Goal: Complete application form: Complete application form

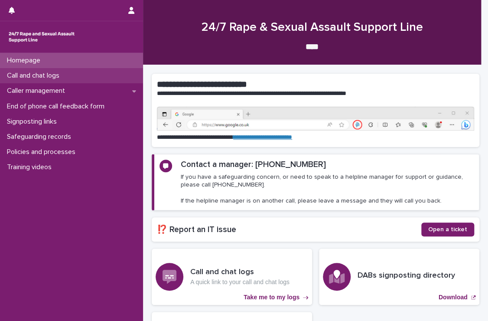
click at [40, 72] on p "Call and chat logs" at bounding box center [34, 75] width 63 height 8
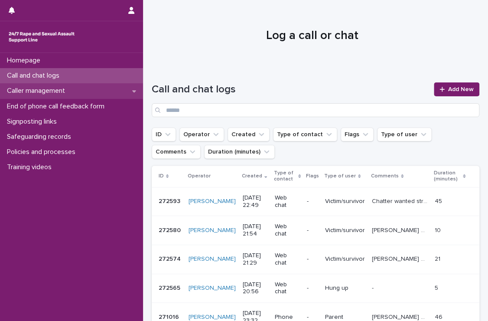
click at [56, 88] on p "Caller management" at bounding box center [37, 91] width 68 height 8
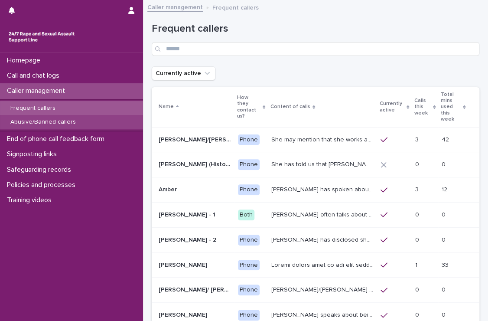
click at [52, 123] on p "Abusive/Banned callers" at bounding box center [42, 121] width 79 height 7
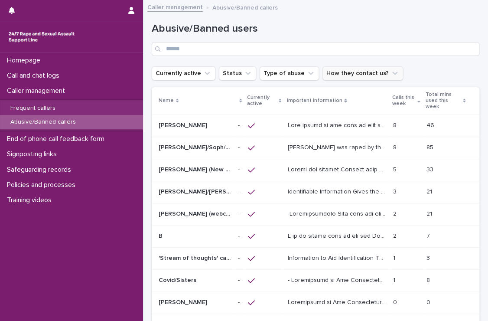
click at [346, 70] on button "How they contact us?" at bounding box center [362, 73] width 81 height 14
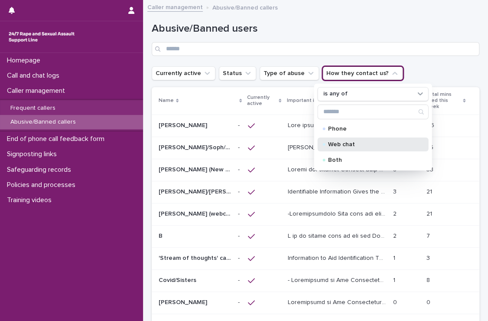
click at [333, 141] on p "Web chat" at bounding box center [370, 144] width 87 height 6
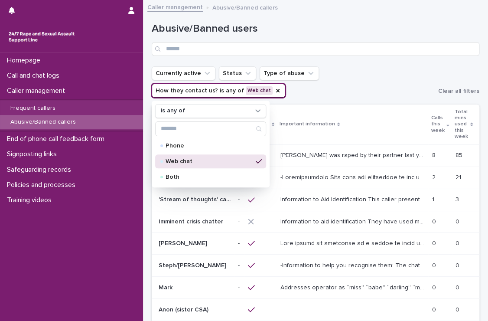
click at [326, 83] on ul "Currently active Status Type of abuse How they contact us? is any of Web chat i…" at bounding box center [293, 82] width 286 height 35
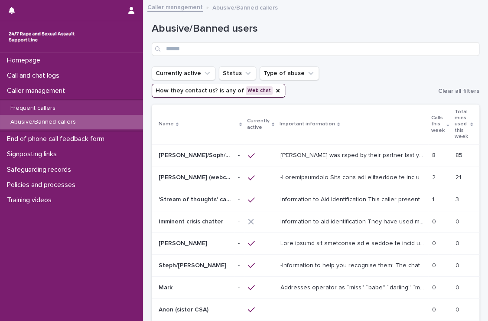
click at [294, 172] on p at bounding box center [353, 176] width 146 height 9
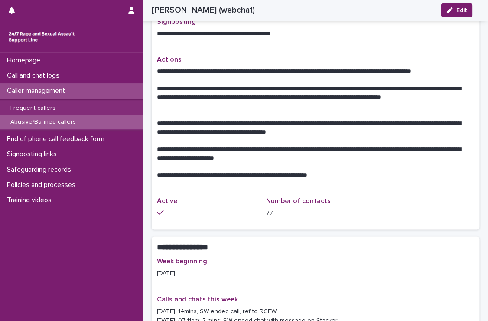
scroll to position [495, 0]
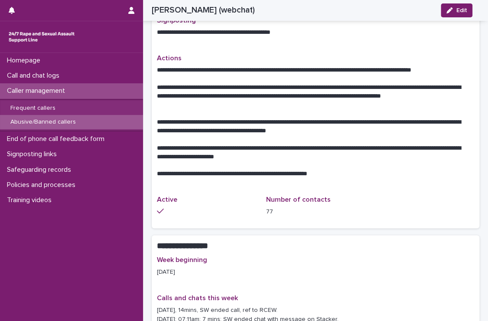
click at [40, 117] on div "Abusive/Banned callers" at bounding box center [71, 122] width 143 height 14
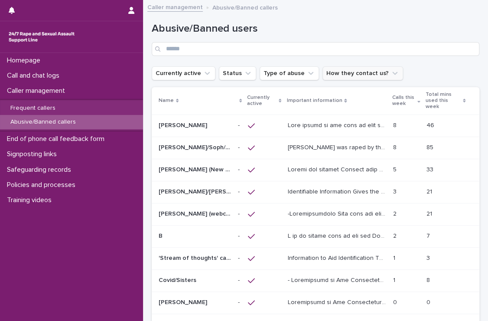
click at [337, 71] on button "How they contact us?" at bounding box center [362, 73] width 81 height 14
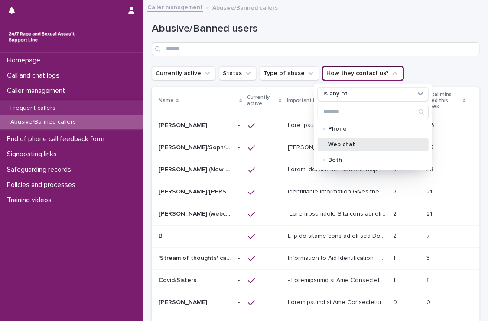
click at [346, 138] on div "Web chat" at bounding box center [372, 144] width 111 height 14
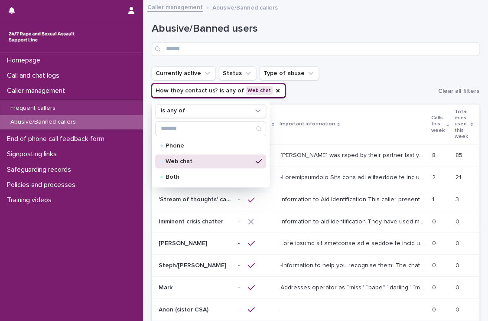
click at [226, 163] on div "Web chat" at bounding box center [210, 161] width 111 height 14
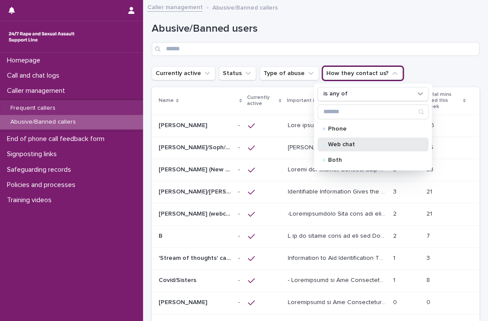
click at [376, 142] on p "Web chat" at bounding box center [370, 144] width 87 height 6
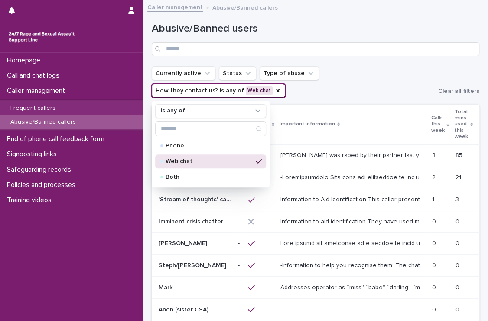
click at [389, 87] on ul "Currently active Status Type of abuse How they contact us? is any of Web chat i…" at bounding box center [293, 82] width 286 height 35
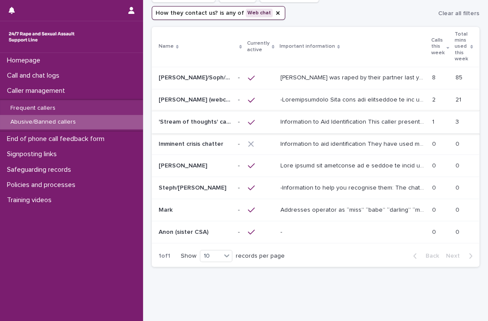
scroll to position [85, 0]
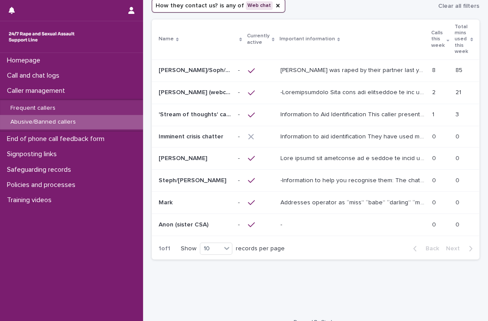
click at [228, 277] on div "Loading... Saving… Loading... Saving… Abusive/Banned users Currently active Sta…" at bounding box center [315, 114] width 345 height 389
click at [44, 75] on p "Call and chat logs" at bounding box center [34, 75] width 63 height 8
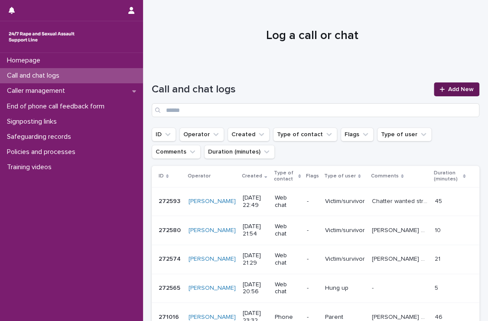
click at [451, 93] on link "Add New" at bounding box center [456, 89] width 45 height 14
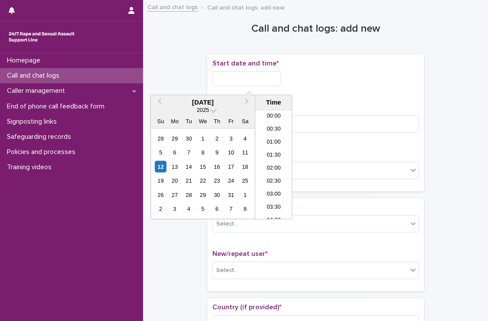
scroll to position [186, 0]
click at [273, 76] on input "text" at bounding box center [246, 78] width 68 height 15
click at [250, 75] on input "text" at bounding box center [246, 78] width 68 height 15
click at [158, 162] on div "12" at bounding box center [161, 166] width 12 height 12
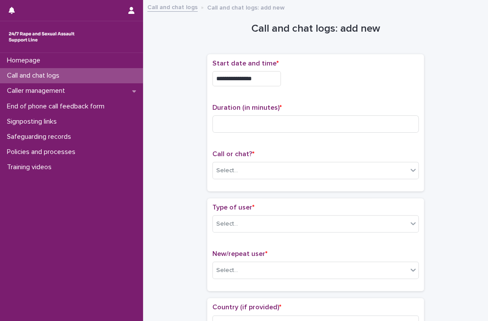
click at [353, 94] on div "**********" at bounding box center [315, 122] width 206 height 126
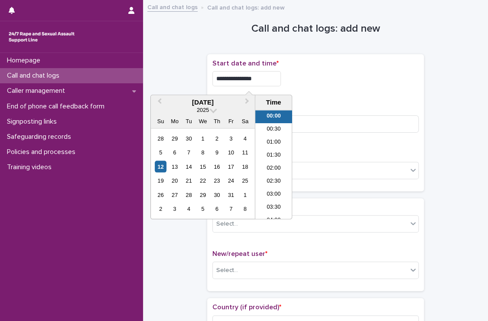
click at [270, 76] on input "**********" at bounding box center [246, 78] width 68 height 15
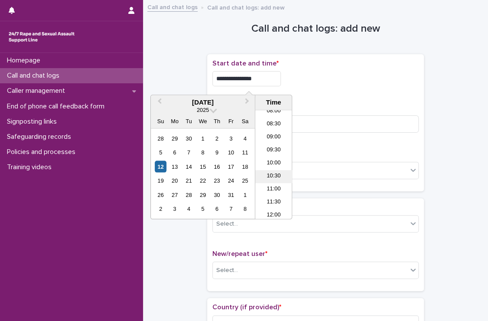
scroll to position [213, 0]
click at [275, 129] on li "08:30" at bounding box center [273, 124] width 37 height 13
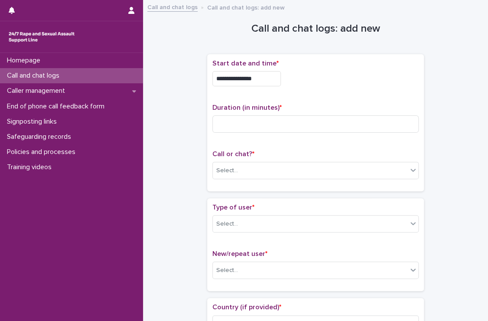
type input "**********"
click at [275, 129] on input at bounding box center [315, 123] width 206 height 17
type input "**"
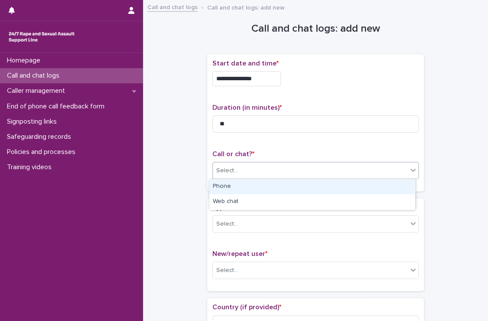
click at [276, 168] on div "Select..." at bounding box center [310, 170] width 195 height 14
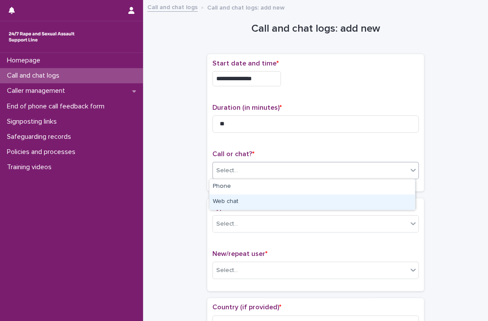
click at [257, 199] on div "Web chat" at bounding box center [311, 201] width 205 height 15
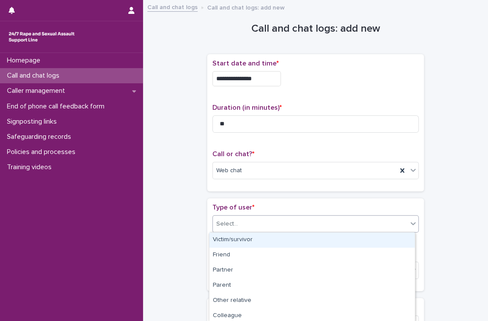
click at [258, 223] on div "Select..." at bounding box center [310, 224] width 195 height 14
click at [255, 240] on div "Victim/survivor" at bounding box center [311, 239] width 205 height 15
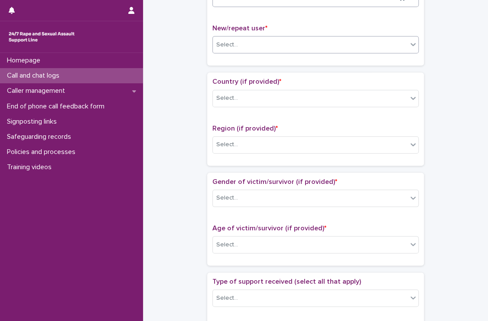
scroll to position [185, 0]
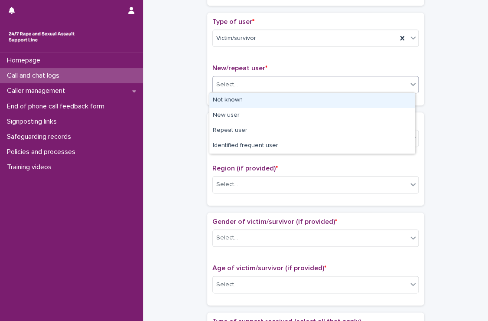
click at [258, 87] on div "Select..." at bounding box center [310, 85] width 195 height 14
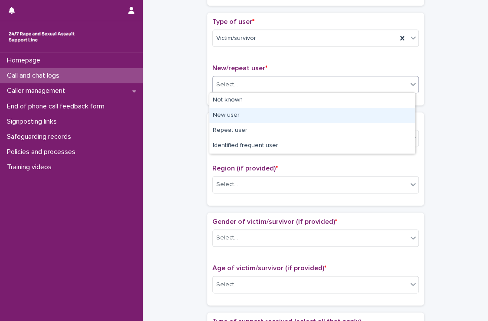
click at [252, 113] on div "New user" at bounding box center [311, 115] width 205 height 15
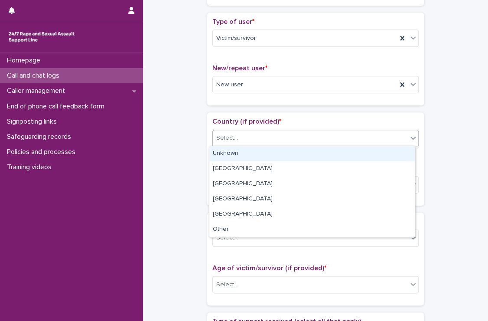
click at [253, 140] on div "Select..." at bounding box center [310, 138] width 195 height 14
click at [249, 157] on div "Unknown" at bounding box center [311, 153] width 205 height 15
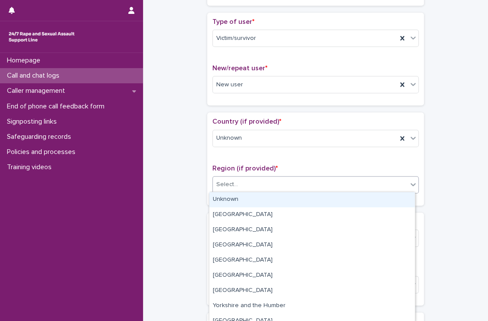
click at [248, 187] on div "Select..." at bounding box center [310, 184] width 195 height 14
click at [245, 196] on div "Unknown" at bounding box center [311, 199] width 205 height 15
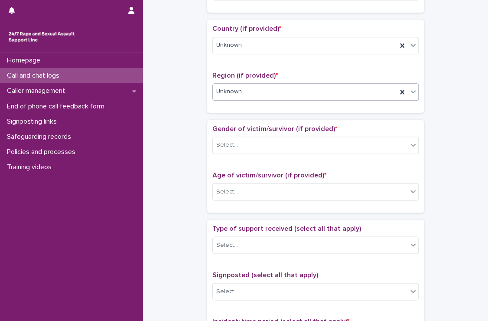
scroll to position [341, 0]
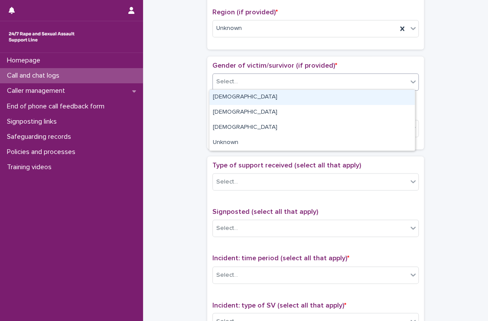
click at [269, 76] on div "Select..." at bounding box center [310, 82] width 195 height 14
click at [259, 93] on div "[DEMOGRAPHIC_DATA]" at bounding box center [311, 97] width 205 height 15
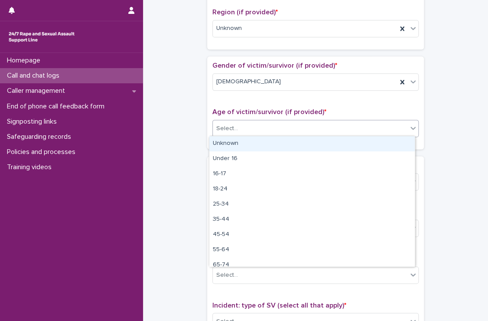
click at [256, 134] on div "Select..." at bounding box center [315, 128] width 206 height 17
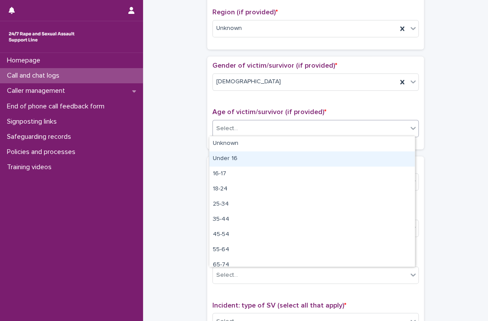
click at [250, 154] on div "Under 16" at bounding box center [311, 158] width 205 height 15
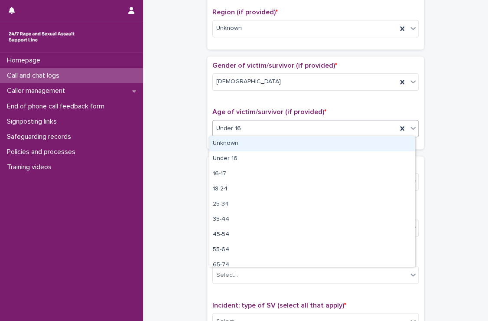
click at [262, 128] on div "Under 16" at bounding box center [305, 128] width 184 height 14
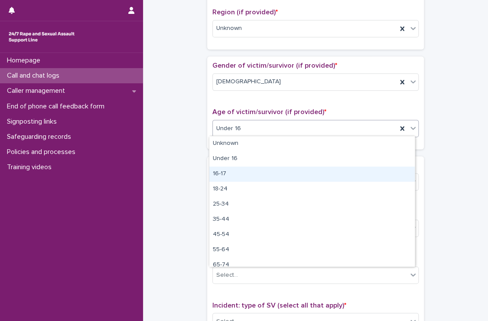
click at [244, 167] on div "16-17" at bounding box center [311, 173] width 205 height 15
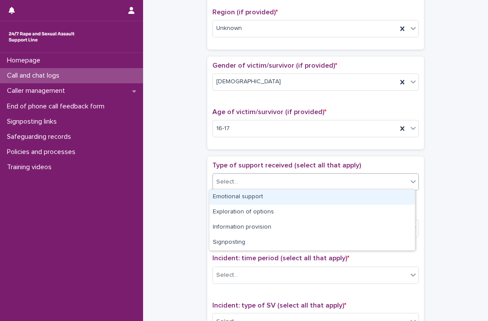
click at [244, 175] on div "Select..." at bounding box center [310, 182] width 195 height 14
click at [242, 195] on div "Emotional support" at bounding box center [311, 196] width 205 height 15
click at [286, 182] on div "Emotional support" at bounding box center [305, 181] width 184 height 15
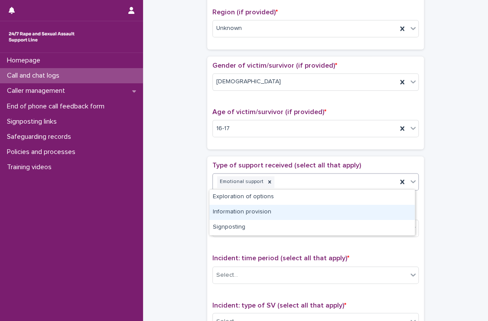
drag, startPoint x: 279, startPoint y: 198, endPoint x: 269, endPoint y: 217, distance: 21.5
click at [269, 217] on div "Information provision" at bounding box center [311, 211] width 205 height 15
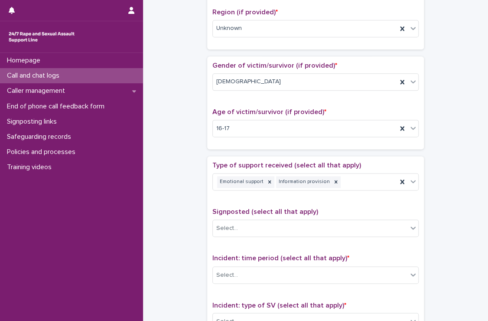
click at [269, 217] on div "Signposted (select all that apply) Select..." at bounding box center [315, 225] width 206 height 36
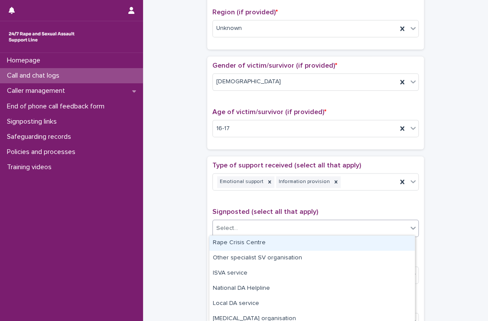
click at [269, 224] on div "Select..." at bounding box center [310, 228] width 195 height 14
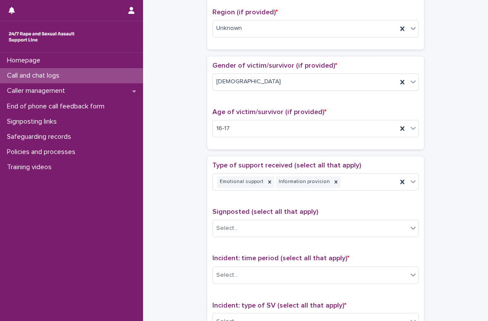
click at [305, 194] on div "Type of support received (select all that apply) Emotional support Information …" at bounding box center [315, 179] width 206 height 36
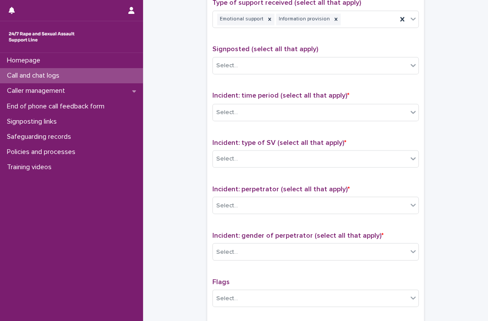
scroll to position [511, 0]
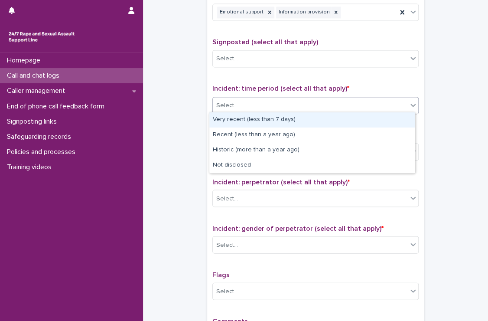
click at [299, 97] on div "Select..." at bounding box center [315, 105] width 206 height 17
click at [291, 119] on div "Very recent (less than 7 days)" at bounding box center [311, 119] width 205 height 15
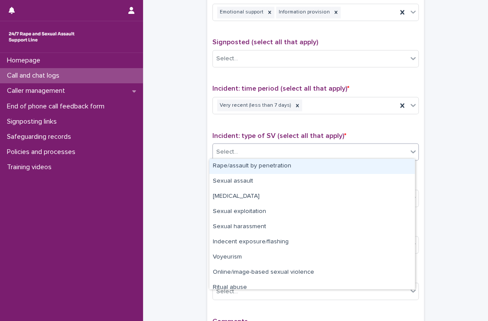
click at [289, 150] on div "Select..." at bounding box center [310, 151] width 195 height 14
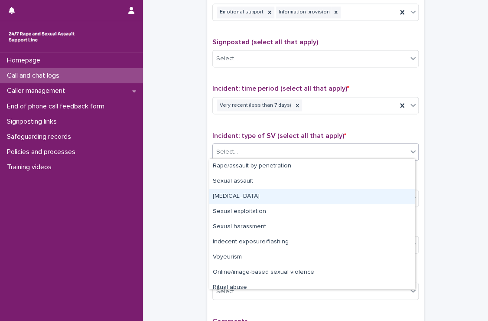
click at [264, 199] on div "[MEDICAL_DATA]" at bounding box center [311, 196] width 205 height 15
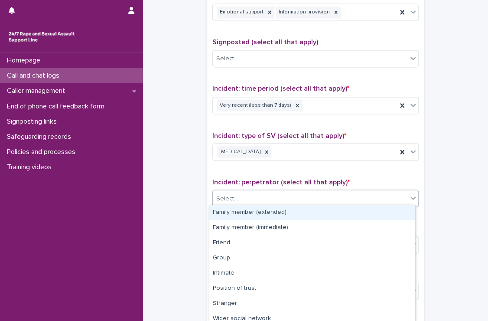
click at [264, 199] on div "Select..." at bounding box center [310, 198] width 195 height 14
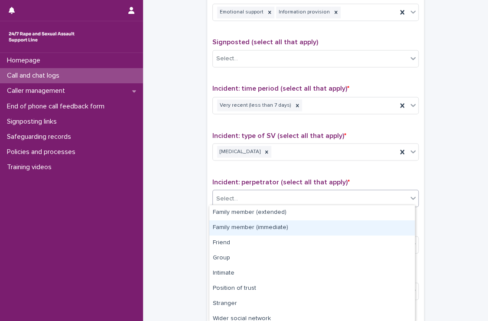
click at [267, 223] on div "Family member (immediate)" at bounding box center [311, 227] width 205 height 15
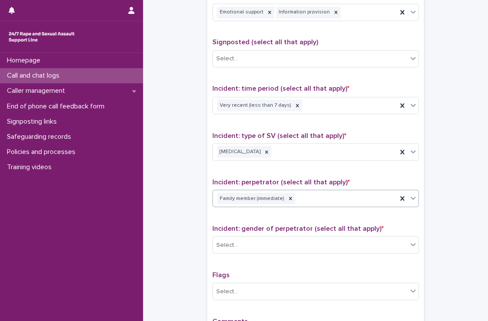
scroll to position [635, 0]
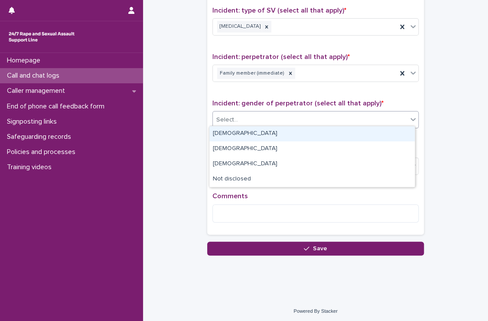
click at [267, 117] on div "Select..." at bounding box center [310, 120] width 195 height 14
click at [263, 130] on div "[DEMOGRAPHIC_DATA]" at bounding box center [311, 133] width 205 height 15
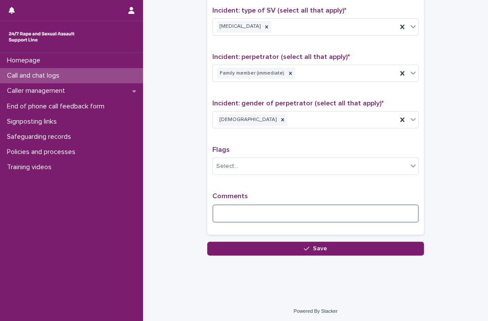
click at [254, 211] on textarea at bounding box center [315, 213] width 206 height 19
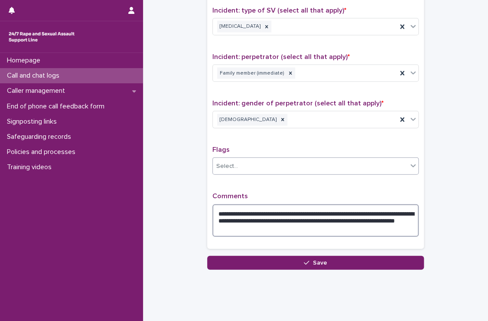
type textarea "**********"
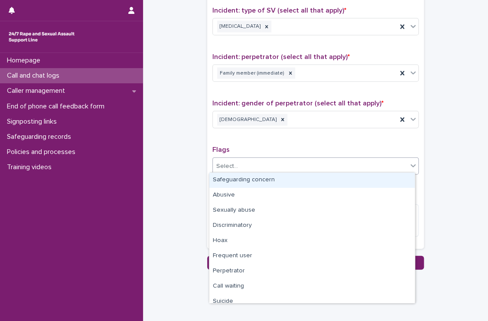
click at [263, 163] on div "Select..." at bounding box center [310, 166] width 195 height 14
click at [261, 182] on div "Safeguarding concern" at bounding box center [311, 179] width 205 height 15
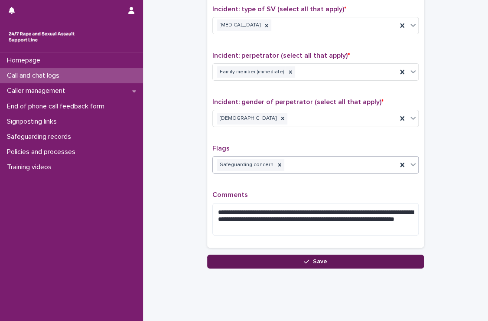
scroll to position [648, 0]
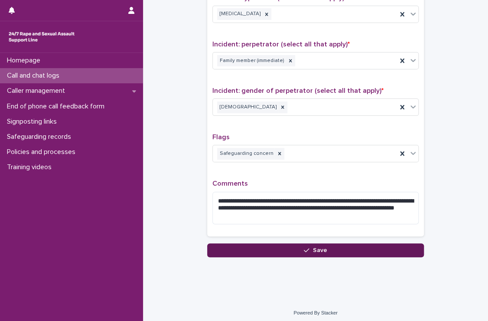
click at [308, 247] on div "button" at bounding box center [308, 250] width 9 height 6
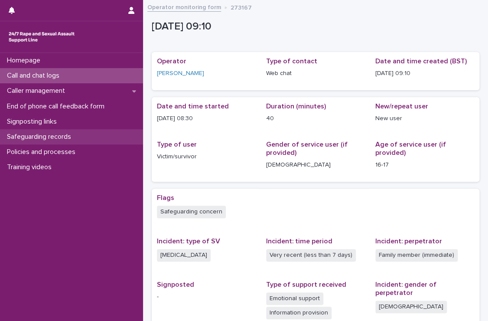
click at [65, 140] on p "Safeguarding records" at bounding box center [40, 137] width 75 height 8
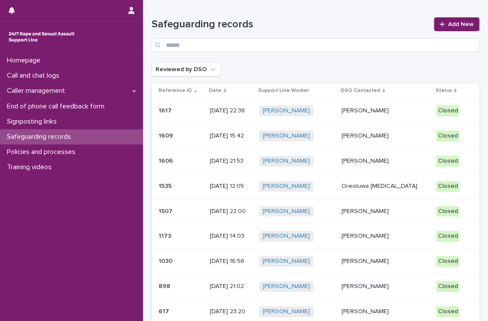
click at [201, 121] on td "1617 1617" at bounding box center [179, 110] width 55 height 25
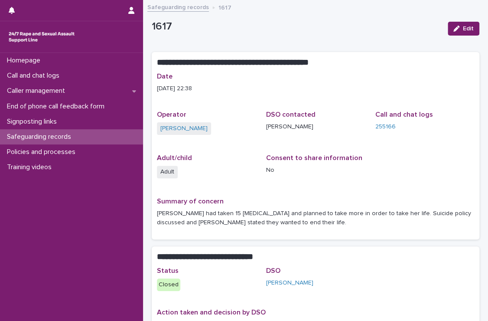
click at [92, 142] on div "Safeguarding records" at bounding box center [71, 136] width 143 height 15
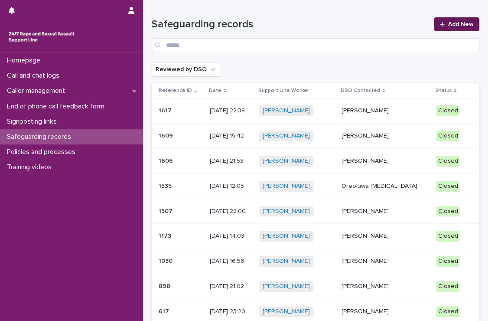
click at [459, 25] on span "Add New" at bounding box center [461, 24] width 26 height 6
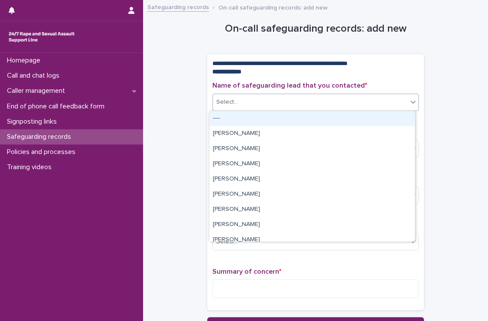
click at [263, 106] on div "Select..." at bounding box center [310, 102] width 195 height 14
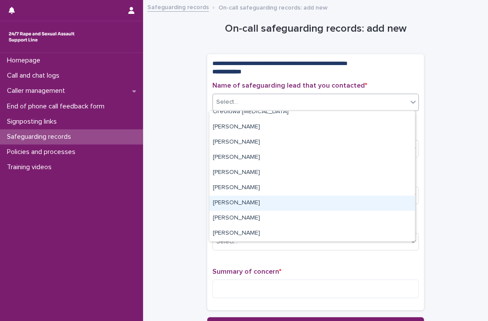
scroll to position [188, 0]
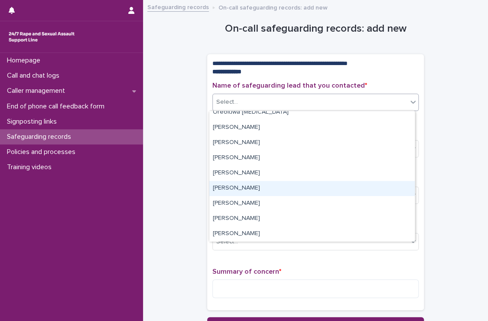
click at [269, 193] on div "[PERSON_NAME]" at bounding box center [311, 188] width 205 height 15
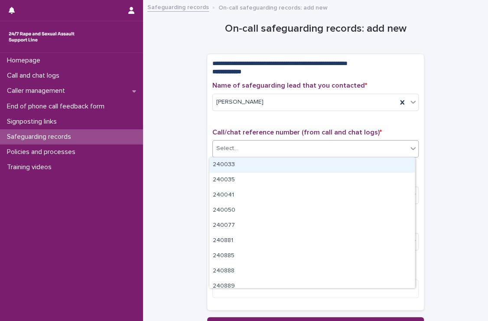
click at [279, 152] on div "Select..." at bounding box center [310, 148] width 195 height 14
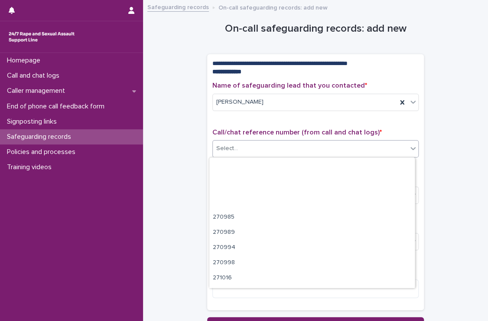
scroll to position [7709, 0]
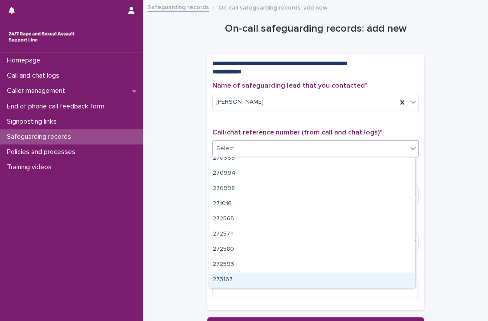
click at [258, 275] on div "273167" at bounding box center [311, 279] width 205 height 15
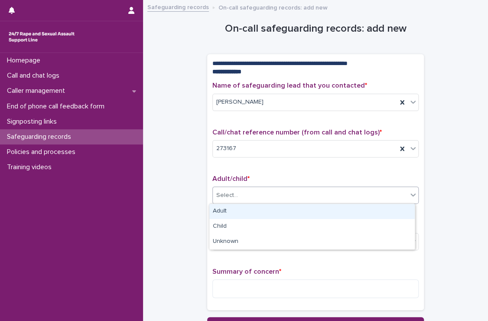
click at [282, 198] on div "Select..." at bounding box center [310, 195] width 195 height 14
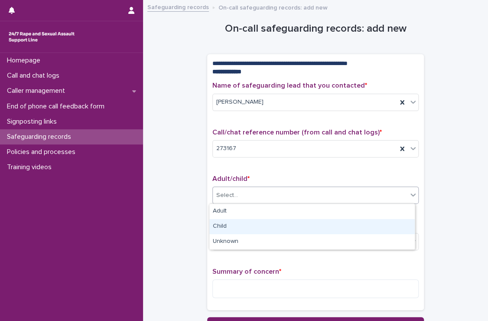
click at [259, 230] on div "Child" at bounding box center [311, 226] width 205 height 15
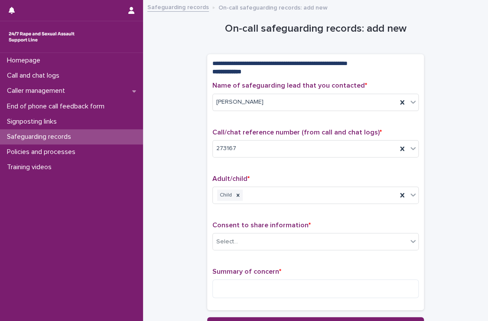
click at [259, 230] on div "Consent to share information * Select..." at bounding box center [315, 239] width 206 height 36
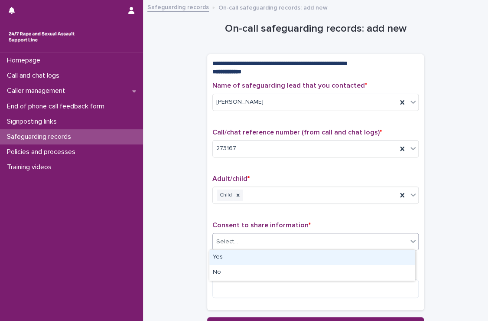
click at [257, 237] on div "Select..." at bounding box center [310, 241] width 195 height 14
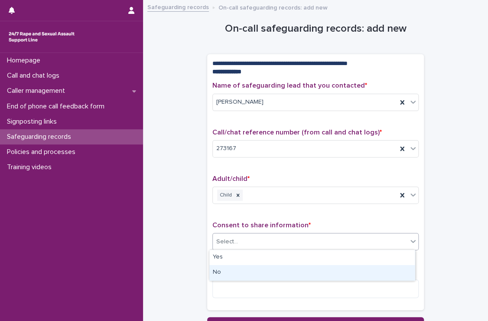
drag, startPoint x: 247, startPoint y: 256, endPoint x: 243, endPoint y: 276, distance: 20.4
click at [243, 276] on div "No" at bounding box center [311, 272] width 205 height 15
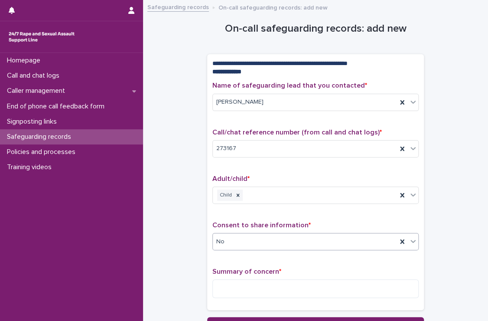
scroll to position [77, 0]
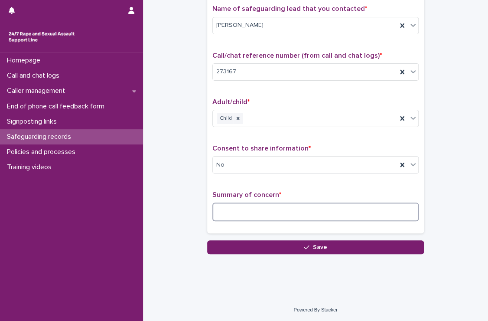
click at [261, 207] on textarea at bounding box center [315, 211] width 206 height 19
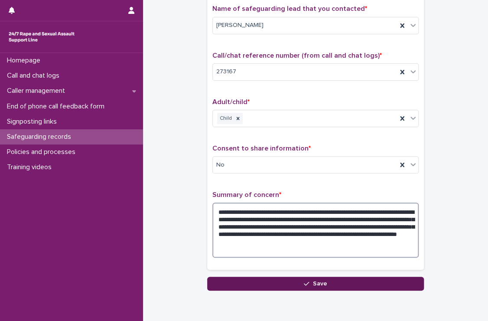
type textarea "**********"
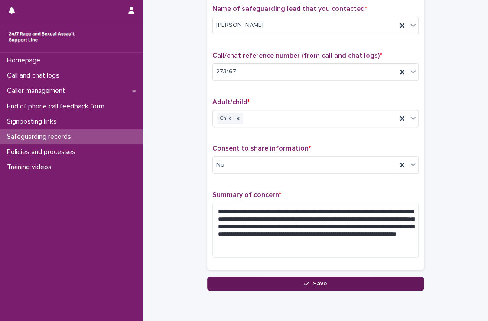
click at [295, 280] on button "Save" at bounding box center [315, 283] width 217 height 14
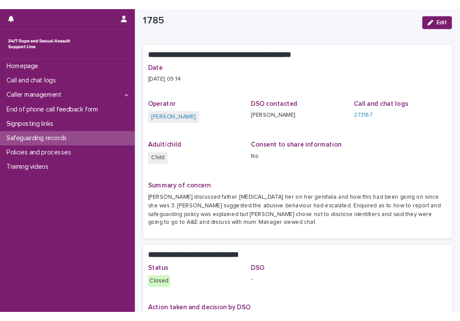
scroll to position [19, 0]
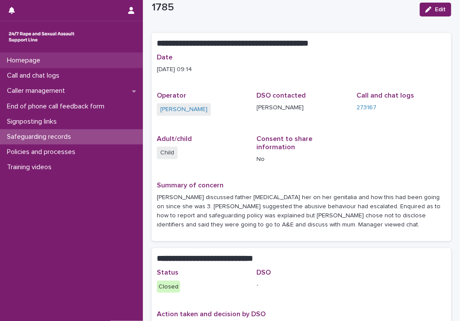
click at [38, 60] on p "Homepage" at bounding box center [25, 60] width 44 height 8
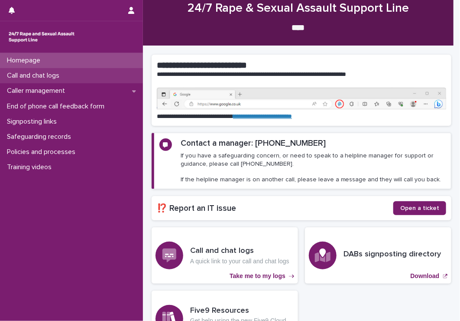
scroll to position [66, 0]
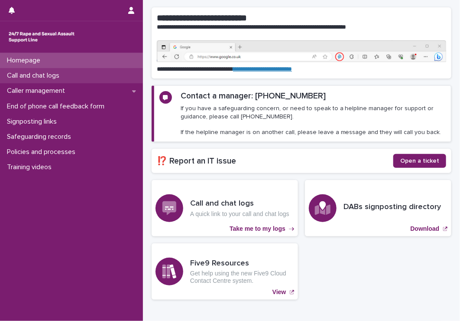
click at [38, 78] on p "Call and chat logs" at bounding box center [34, 75] width 63 height 8
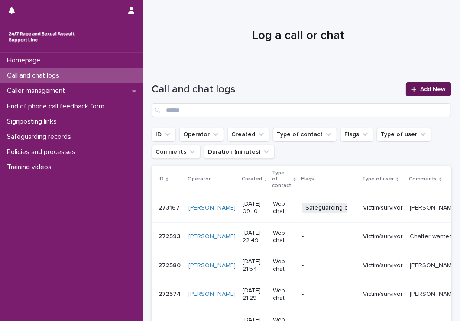
click at [432, 91] on span "Add New" at bounding box center [433, 89] width 26 height 6
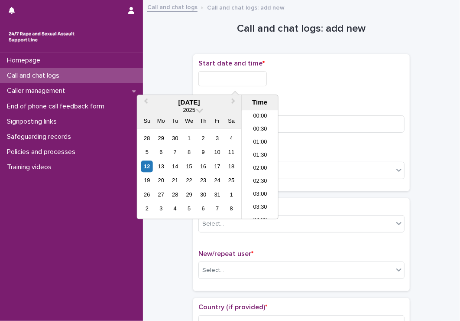
click at [243, 78] on input "text" at bounding box center [232, 78] width 68 height 15
click at [261, 158] on li "09:30" at bounding box center [260, 164] width 37 height 13
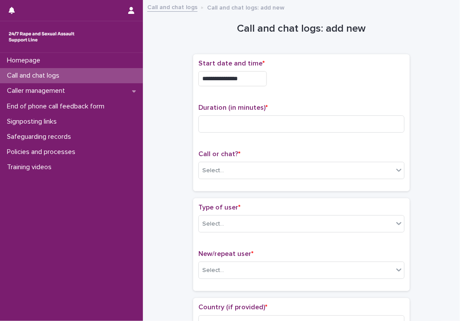
click at [259, 78] on input "**********" at bounding box center [232, 78] width 68 height 15
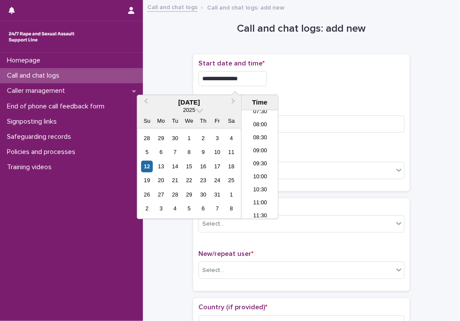
type input "**********"
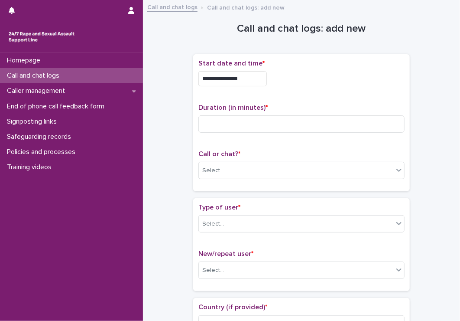
click at [312, 72] on div "**********" at bounding box center [301, 78] width 206 height 15
click at [283, 130] on input at bounding box center [301, 123] width 206 height 17
type input "****"
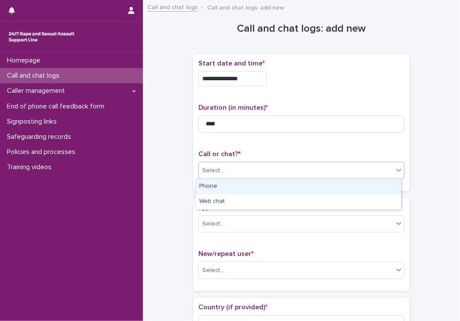
click at [284, 170] on div "Select..." at bounding box center [296, 170] width 195 height 14
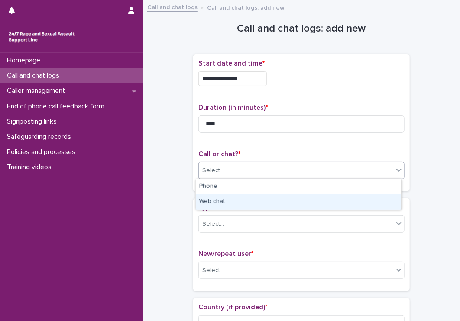
click at [263, 198] on div "Web chat" at bounding box center [298, 201] width 205 height 15
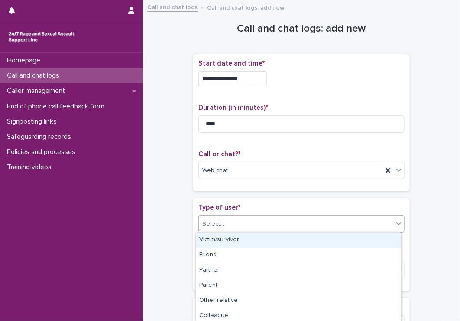
click at [257, 227] on div "Select..." at bounding box center [296, 224] width 195 height 14
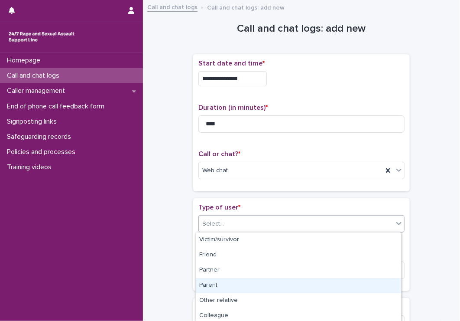
scroll to position [138, 0]
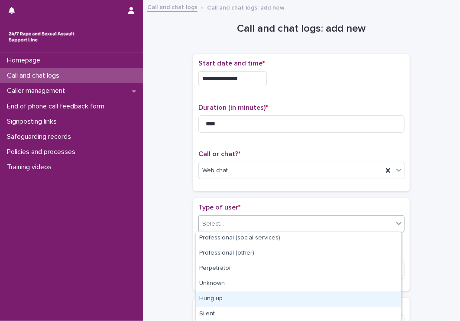
click at [249, 305] on div "Hung up" at bounding box center [298, 298] width 205 height 15
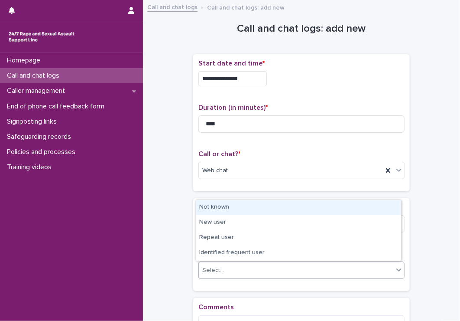
click at [269, 270] on div "Select..." at bounding box center [296, 270] width 195 height 14
click at [255, 208] on div "Not known" at bounding box center [298, 207] width 205 height 15
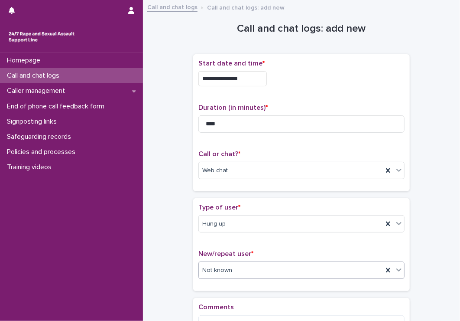
scroll to position [113, 0]
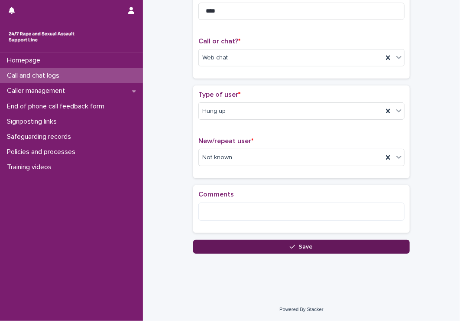
click at [263, 245] on button "Save" at bounding box center [301, 247] width 217 height 14
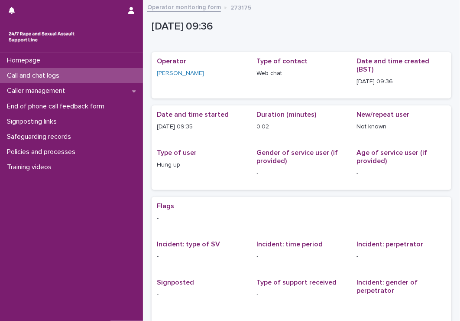
click at [55, 75] on p "Call and chat logs" at bounding box center [34, 75] width 63 height 8
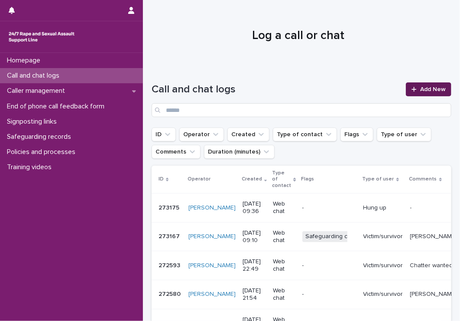
click at [425, 86] on span "Add New" at bounding box center [433, 89] width 26 height 6
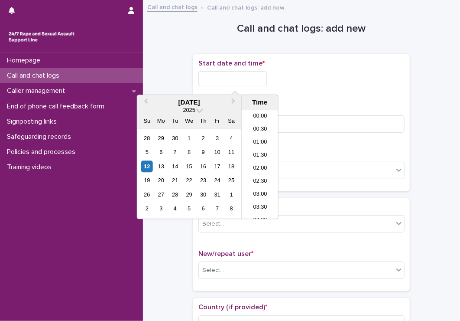
scroll to position [199, 0]
click at [247, 73] on input "text" at bounding box center [232, 78] width 68 height 15
click at [261, 160] on li "09:30" at bounding box center [260, 164] width 37 height 13
click at [260, 75] on input "**********" at bounding box center [232, 78] width 68 height 15
type input "**********"
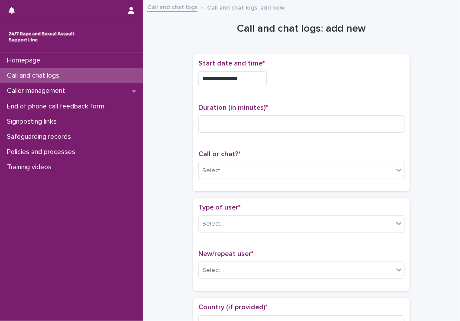
click at [298, 107] on p "Duration (in minutes) *" at bounding box center [301, 108] width 206 height 8
click at [292, 115] on input at bounding box center [301, 123] width 206 height 17
type input "*"
click at [295, 176] on div "Select..." at bounding box center [296, 170] width 195 height 14
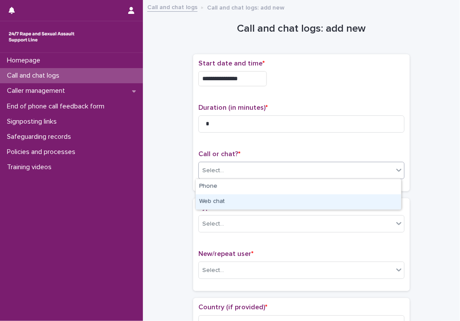
drag, startPoint x: 284, startPoint y: 194, endPoint x: 283, endPoint y: 198, distance: 4.4
click at [283, 198] on div "Web chat" at bounding box center [298, 201] width 205 height 15
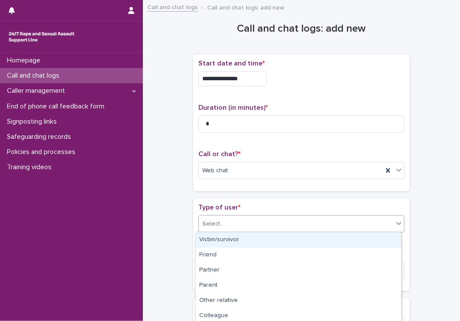
click at [273, 223] on div "Select..." at bounding box center [296, 224] width 195 height 14
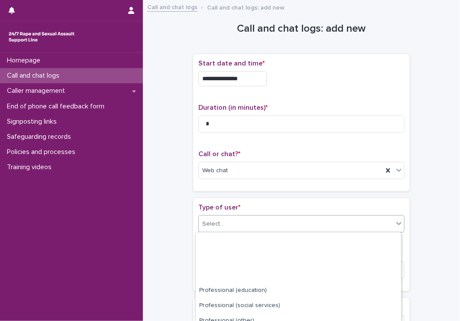
scroll to position [138, 0]
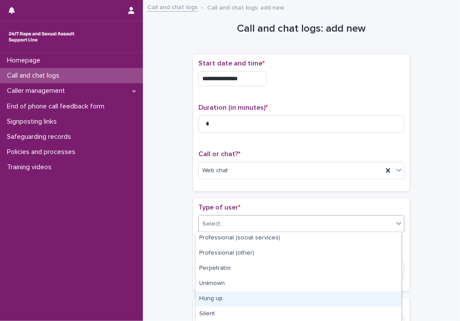
click at [234, 298] on div "Hung up" at bounding box center [298, 298] width 205 height 15
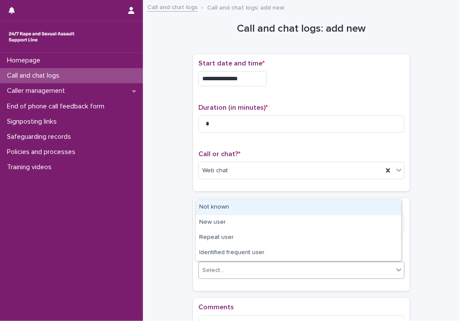
click at [245, 263] on div "Select..." at bounding box center [296, 270] width 195 height 14
click at [223, 202] on div "Not known" at bounding box center [298, 207] width 205 height 15
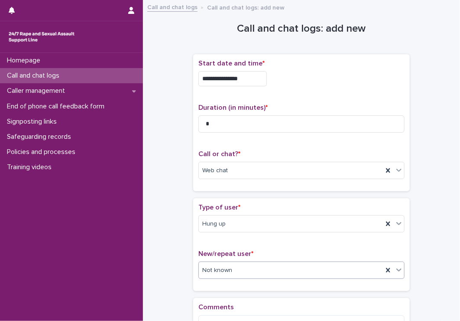
scroll to position [113, 0]
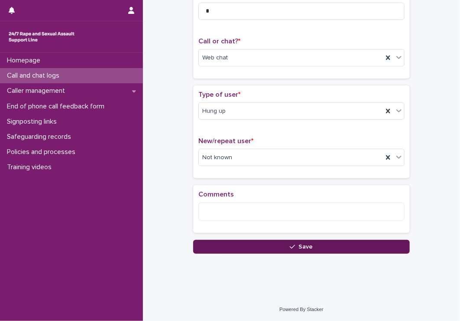
click at [230, 244] on button "Save" at bounding box center [301, 247] width 217 height 14
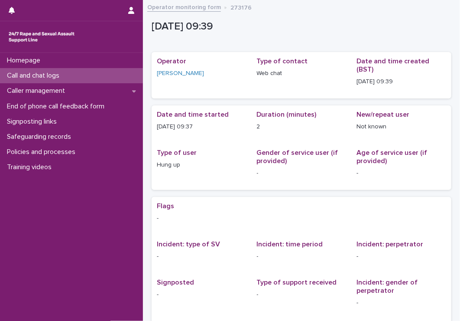
click at [78, 79] on div "Call and chat logs" at bounding box center [71, 75] width 143 height 15
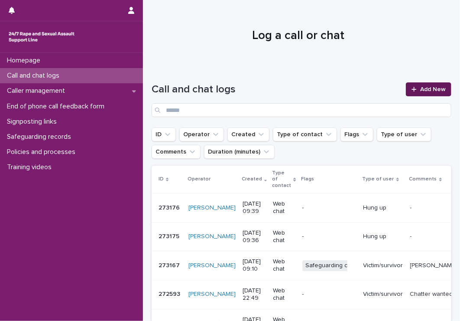
click at [422, 92] on span "Add New" at bounding box center [433, 89] width 26 height 6
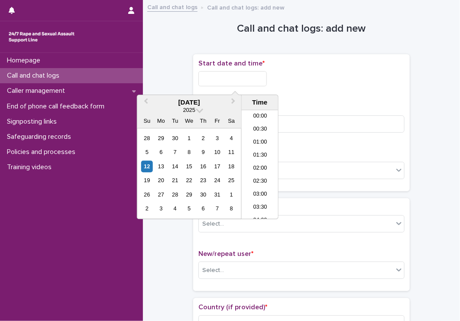
scroll to position [199, 0]
click at [199, 79] on input "text" at bounding box center [232, 78] width 68 height 15
click at [262, 159] on li "09:30" at bounding box center [260, 164] width 37 height 13
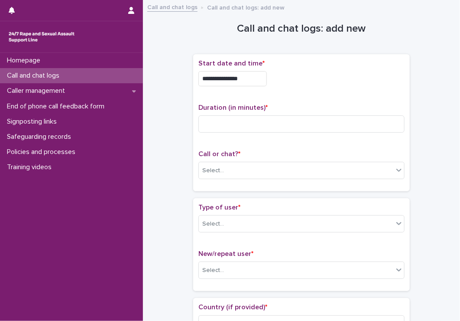
click at [258, 87] on div "**********" at bounding box center [301, 76] width 206 height 34
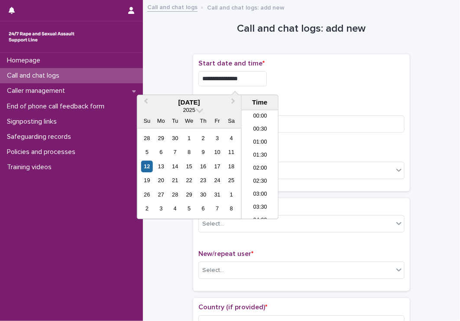
click at [258, 79] on input "**********" at bounding box center [232, 78] width 68 height 15
type input "**********"
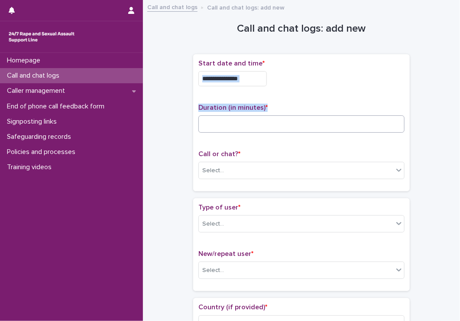
drag, startPoint x: 309, startPoint y: 83, endPoint x: 293, endPoint y: 121, distance: 41.8
click at [293, 121] on div "**********" at bounding box center [301, 122] width 206 height 126
click at [293, 121] on input at bounding box center [301, 123] width 206 height 17
type input "*"
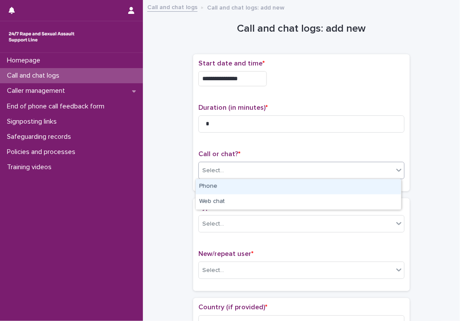
click at [307, 168] on div "Select..." at bounding box center [296, 170] width 195 height 14
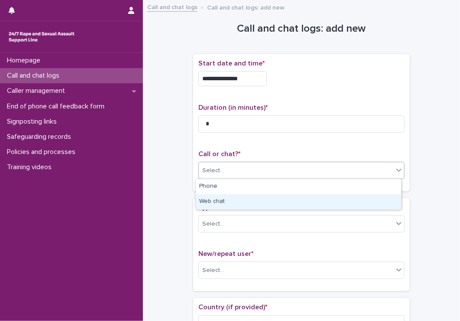
click at [291, 203] on div "Web chat" at bounding box center [298, 201] width 205 height 15
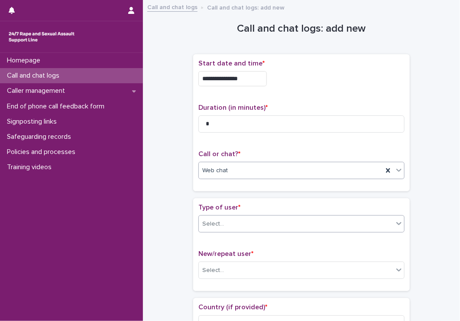
click at [263, 218] on div "Select..." at bounding box center [296, 224] width 195 height 14
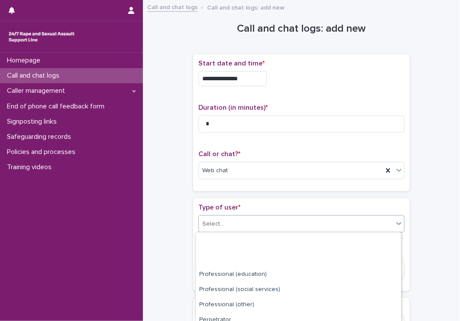
scroll to position [138, 0]
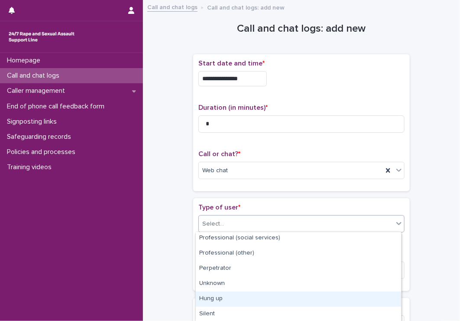
click at [243, 294] on div "Hung up" at bounding box center [298, 298] width 205 height 15
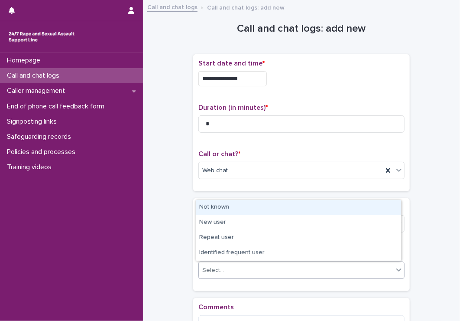
click at [269, 261] on div "Select..." at bounding box center [301, 269] width 206 height 17
click at [243, 205] on div "Not known" at bounding box center [298, 207] width 205 height 15
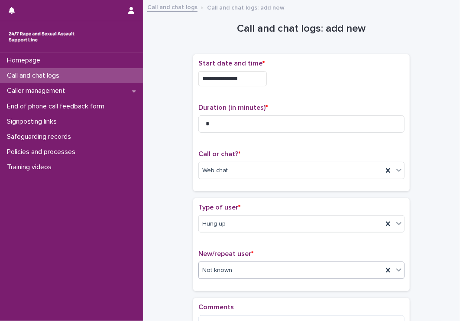
scroll to position [113, 0]
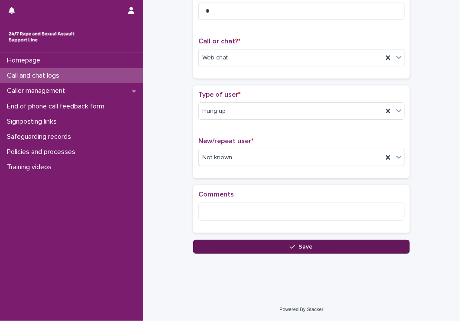
click at [242, 249] on button "Save" at bounding box center [301, 247] width 217 height 14
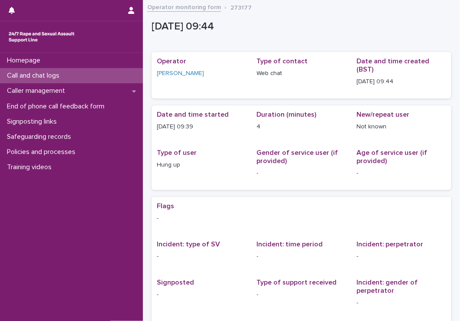
click at [23, 78] on p "Call and chat logs" at bounding box center [34, 75] width 63 height 8
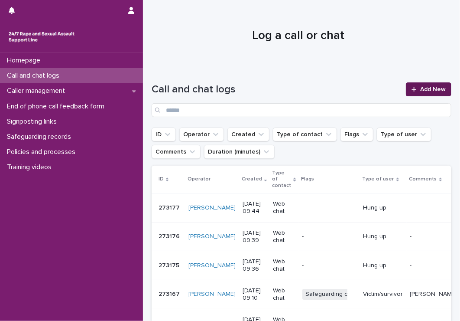
click at [416, 84] on link "Add New" at bounding box center [428, 89] width 45 height 14
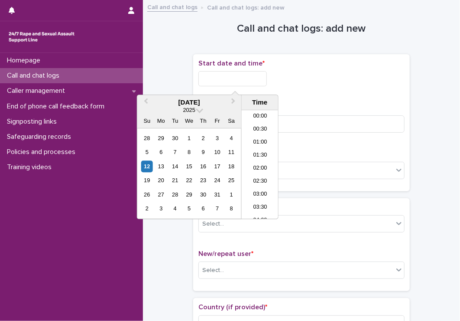
click at [238, 78] on input "text" at bounding box center [232, 78] width 68 height 15
click at [263, 162] on li "09:30" at bounding box center [260, 164] width 37 height 13
click at [258, 82] on input "**********" at bounding box center [232, 78] width 68 height 15
type input "**********"
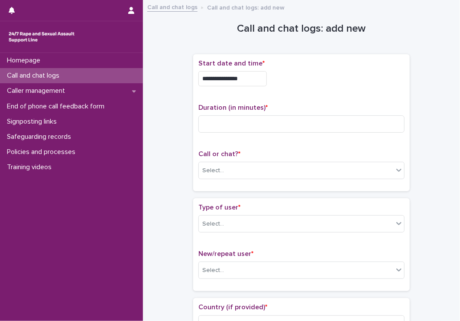
click at [358, 69] on div "**********" at bounding box center [301, 76] width 206 height 34
click at [251, 118] on input at bounding box center [301, 123] width 206 height 17
type input "*"
click at [285, 166] on div "Select..." at bounding box center [296, 170] width 195 height 14
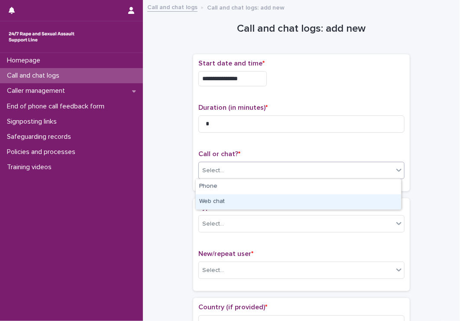
click at [266, 195] on div "Web chat" at bounding box center [298, 201] width 205 height 15
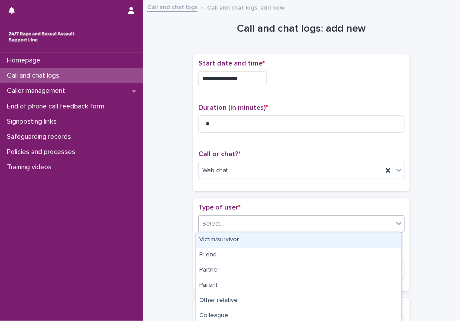
click at [258, 218] on div "Select..." at bounding box center [296, 224] width 195 height 14
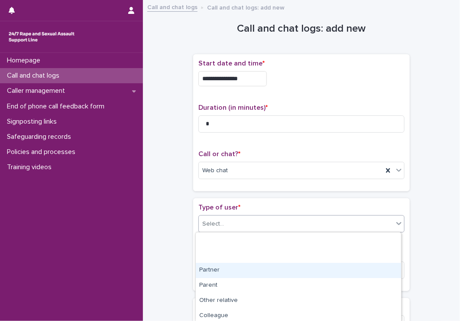
scroll to position [138, 0]
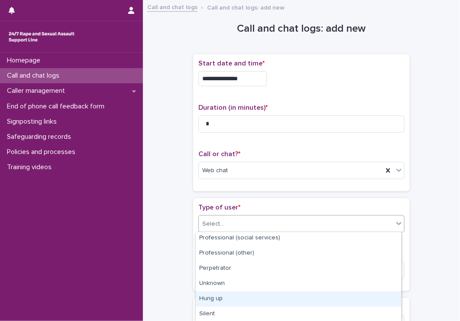
click at [231, 299] on div "Hung up" at bounding box center [298, 298] width 205 height 15
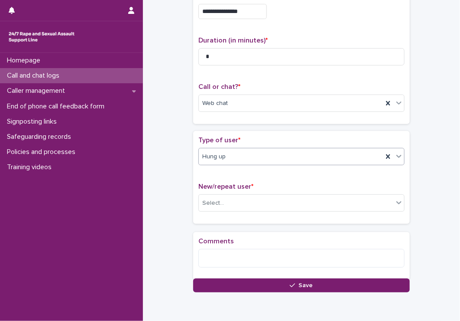
scroll to position [113, 0]
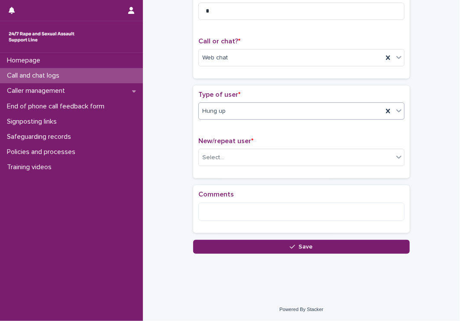
click at [244, 109] on div "Hung up" at bounding box center [291, 111] width 184 height 14
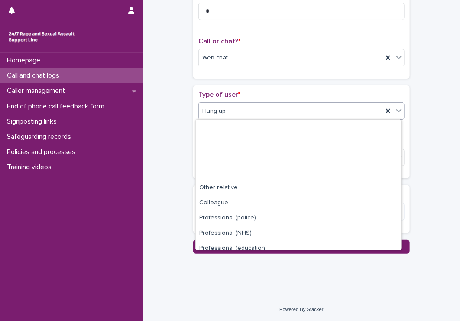
scroll to position [97, 0]
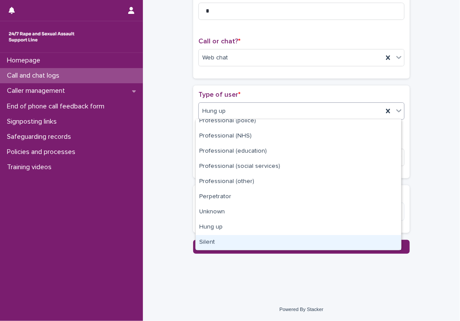
click at [220, 244] on div "Silent" at bounding box center [298, 242] width 205 height 15
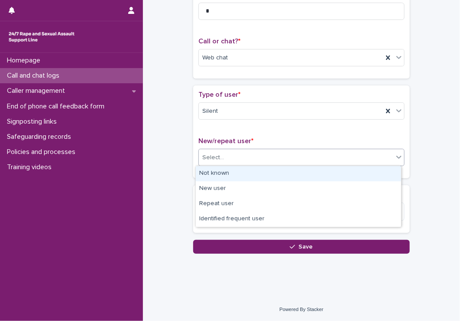
click at [239, 149] on div "Select..." at bounding box center [301, 157] width 206 height 17
click at [222, 172] on div "Not known" at bounding box center [298, 173] width 205 height 15
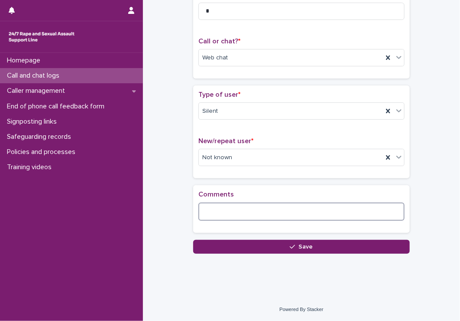
click at [223, 207] on textarea at bounding box center [301, 211] width 206 height 19
type textarea "**********"
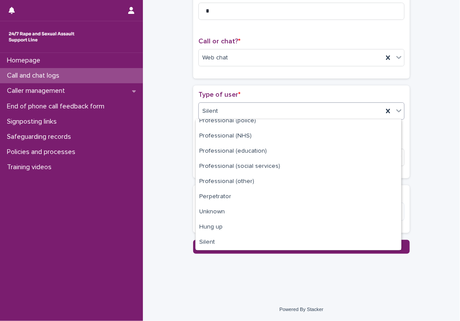
click at [266, 107] on div "Silent" at bounding box center [291, 111] width 184 height 14
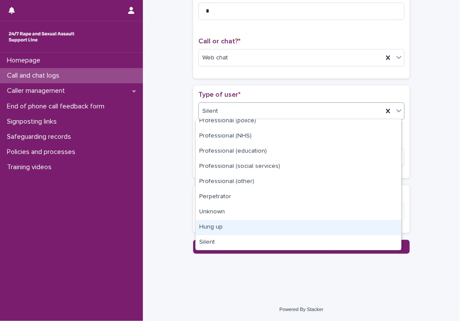
drag, startPoint x: 238, startPoint y: 218, endPoint x: 237, endPoint y: 227, distance: 9.1
click at [237, 227] on div "Hung up" at bounding box center [298, 227] width 205 height 15
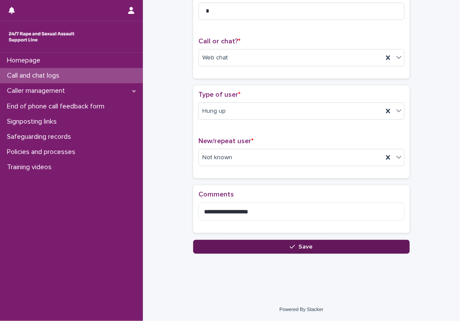
click at [276, 244] on button "Save" at bounding box center [301, 247] width 217 height 14
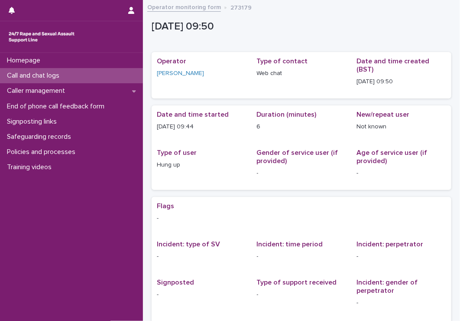
click at [59, 79] on p "Call and chat logs" at bounding box center [34, 75] width 63 height 8
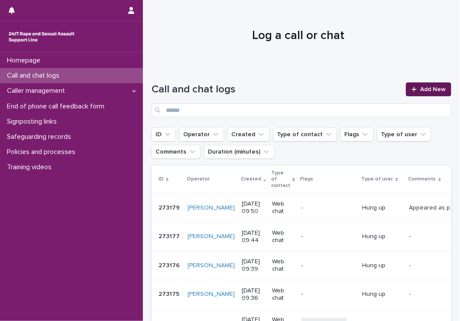
click at [428, 90] on span "Add New" at bounding box center [433, 89] width 26 height 6
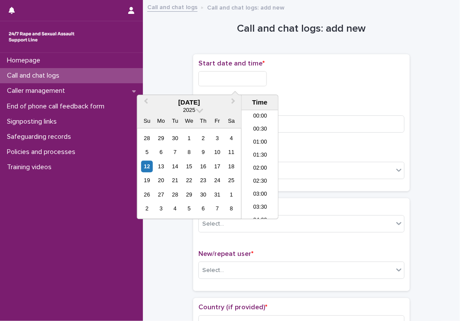
click at [254, 84] on input "text" at bounding box center [232, 78] width 68 height 15
click at [256, 166] on li "09:30" at bounding box center [260, 164] width 37 height 13
click at [243, 78] on input "**********" at bounding box center [232, 78] width 68 height 15
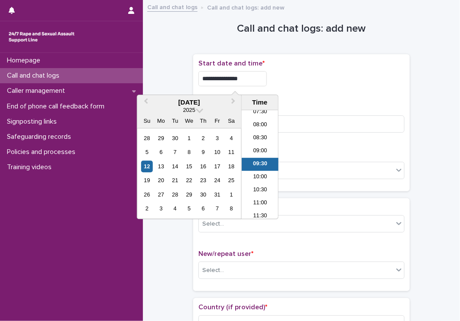
click at [249, 77] on input "**********" at bounding box center [232, 78] width 68 height 15
type input "**********"
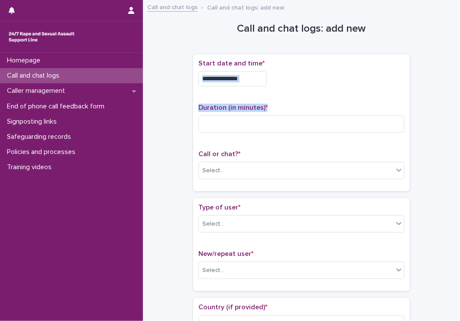
drag, startPoint x: 306, startPoint y: 81, endPoint x: 297, endPoint y: 108, distance: 28.6
click at [297, 108] on div "**********" at bounding box center [301, 122] width 206 height 126
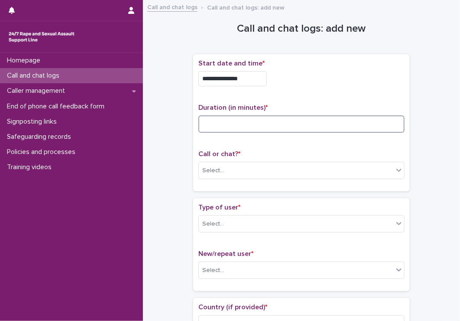
drag, startPoint x: 297, startPoint y: 108, endPoint x: 287, endPoint y: 127, distance: 21.3
click at [287, 127] on input at bounding box center [301, 123] width 206 height 17
type input "****"
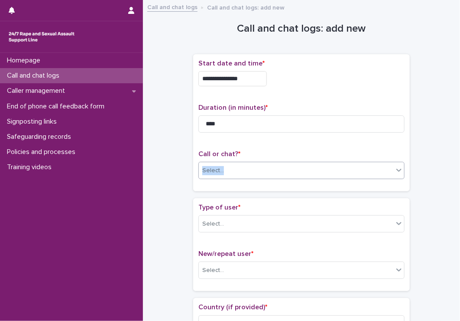
drag, startPoint x: 292, startPoint y: 159, endPoint x: 291, endPoint y: 171, distance: 12.6
click at [291, 171] on div "Call or chat? * Select..." at bounding box center [301, 168] width 206 height 36
click at [291, 171] on div "Select..." at bounding box center [296, 170] width 195 height 14
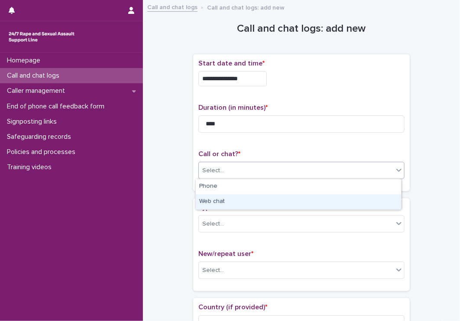
click at [253, 207] on div "Web chat" at bounding box center [298, 201] width 205 height 15
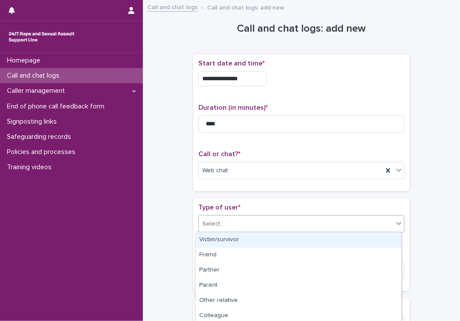
click at [248, 215] on div "Select..." at bounding box center [301, 223] width 206 height 17
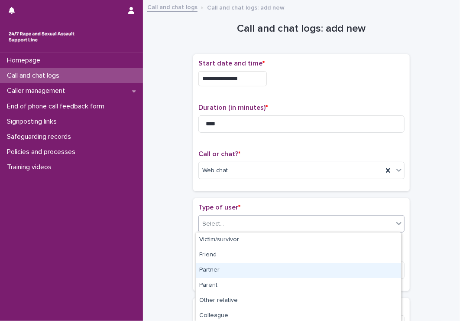
scroll to position [138, 0]
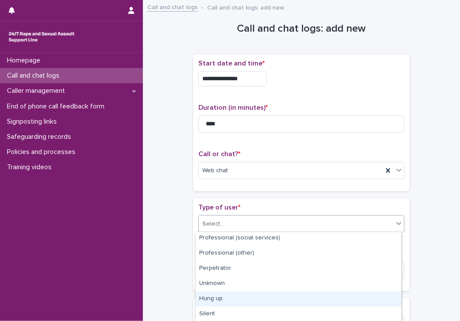
click at [218, 299] on div "Hung up" at bounding box center [298, 298] width 205 height 15
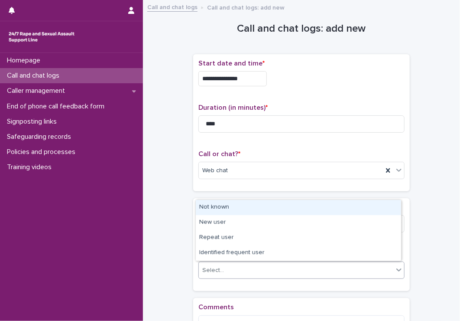
click at [234, 272] on div "Select..." at bounding box center [296, 270] width 195 height 14
click at [223, 212] on div "Not known" at bounding box center [298, 207] width 205 height 15
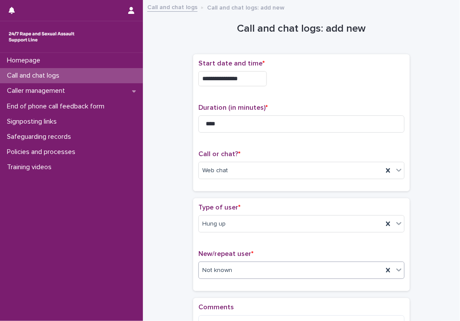
scroll to position [113, 0]
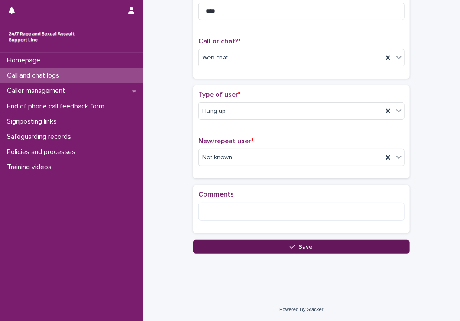
click at [220, 244] on button "Save" at bounding box center [301, 247] width 217 height 14
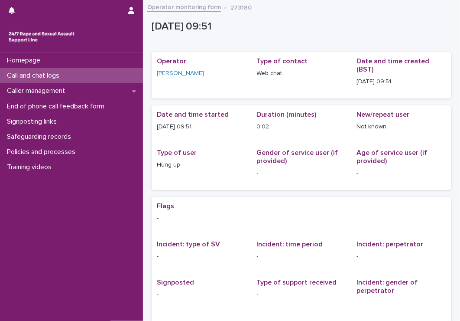
click at [50, 81] on div "Call and chat logs" at bounding box center [71, 75] width 143 height 15
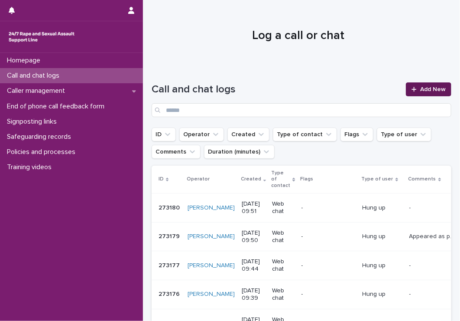
click at [412, 88] on div at bounding box center [416, 89] width 9 height 6
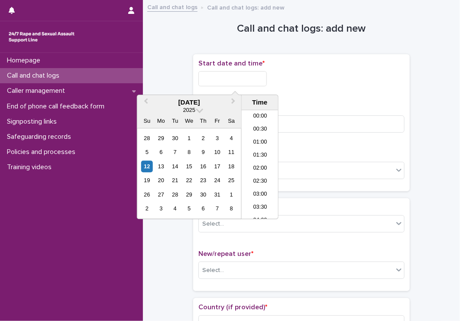
click at [267, 75] on input "text" at bounding box center [232, 78] width 68 height 15
click at [257, 165] on li "09:30" at bounding box center [260, 164] width 37 height 13
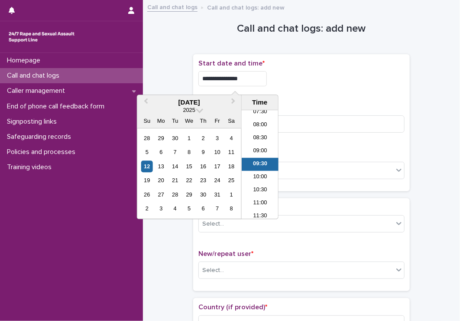
click at [255, 81] on input "**********" at bounding box center [232, 78] width 68 height 15
type input "**********"
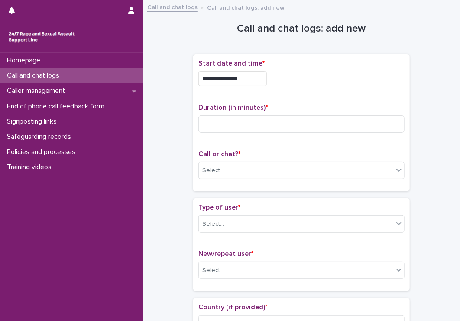
click at [296, 68] on div "**********" at bounding box center [301, 76] width 206 height 34
click at [252, 119] on input at bounding box center [301, 123] width 206 height 17
type input "**"
click at [294, 157] on p "Call or chat? *" at bounding box center [301, 154] width 206 height 8
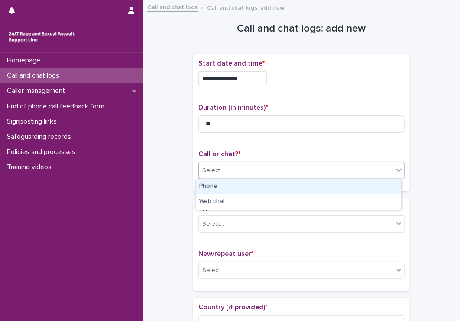
click at [291, 175] on div "Select..." at bounding box center [296, 170] width 195 height 14
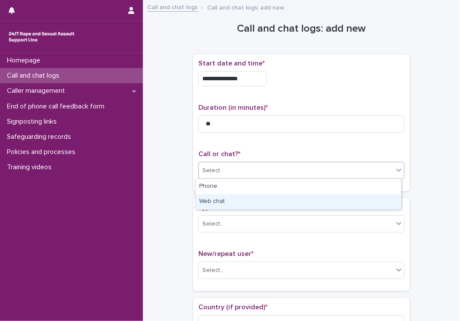
click at [277, 205] on div "Web chat" at bounding box center [298, 201] width 205 height 15
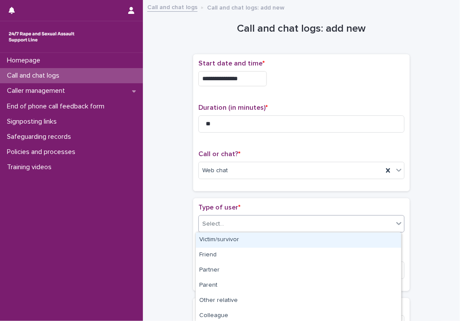
click at [272, 231] on div "Select..." at bounding box center [301, 223] width 206 height 17
click at [261, 244] on div "Victim/survivor" at bounding box center [298, 239] width 205 height 15
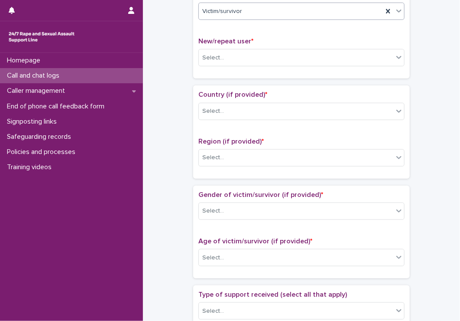
scroll to position [211, 0]
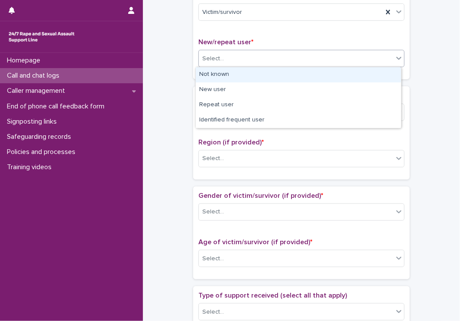
click at [247, 64] on div "Select..." at bounding box center [296, 59] width 195 height 14
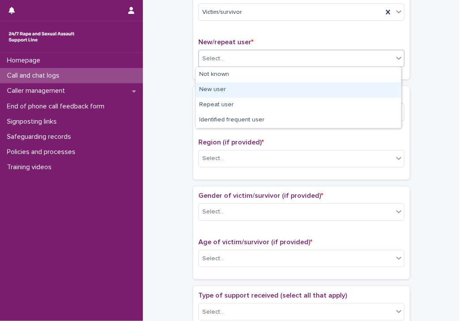
drag, startPoint x: 252, startPoint y: 57, endPoint x: 225, endPoint y: 81, distance: 35.9
click at [225, 82] on body "**********" at bounding box center [230, 160] width 460 height 321
click at [225, 82] on div "New user" at bounding box center [298, 89] width 205 height 15
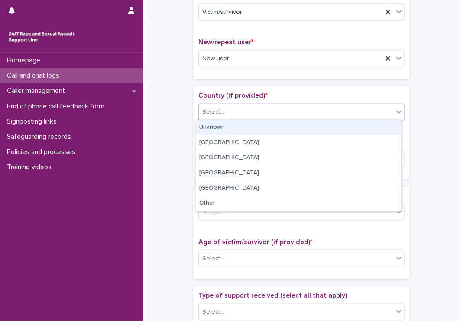
click at [222, 106] on div "Select..." at bounding box center [296, 112] width 195 height 14
click at [222, 127] on div "Unknown" at bounding box center [298, 127] width 205 height 15
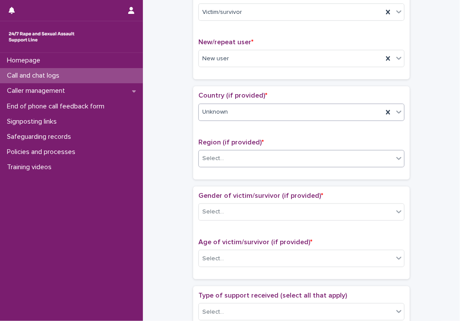
click at [229, 162] on div "Select..." at bounding box center [296, 158] width 195 height 14
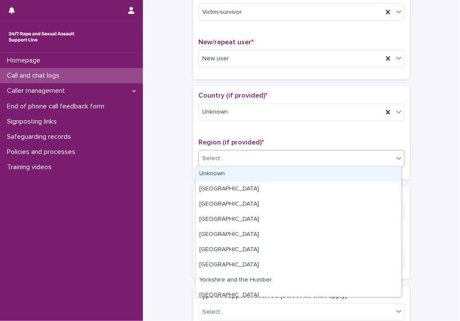
click at [224, 179] on div "Unknown" at bounding box center [298, 173] width 205 height 15
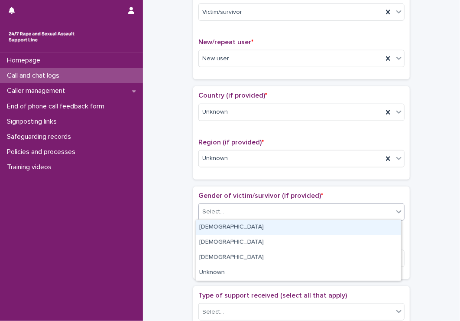
click at [236, 211] on div "Select..." at bounding box center [296, 211] width 195 height 14
click at [226, 227] on div "[DEMOGRAPHIC_DATA]" at bounding box center [298, 227] width 205 height 15
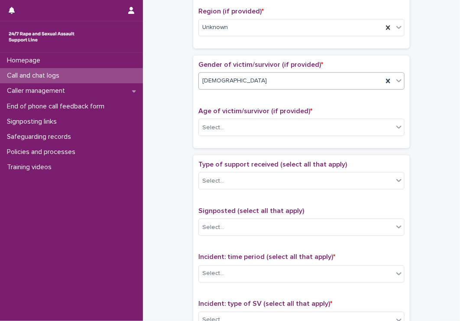
scroll to position [343, 0]
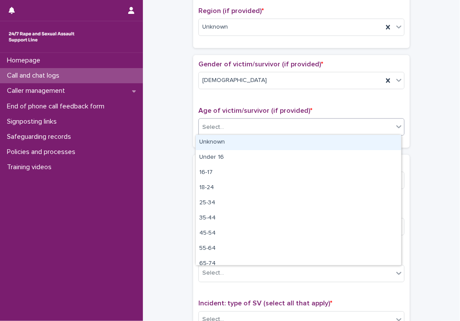
click at [281, 128] on div "Select..." at bounding box center [296, 127] width 195 height 14
click at [266, 140] on div "Unknown" at bounding box center [298, 142] width 205 height 15
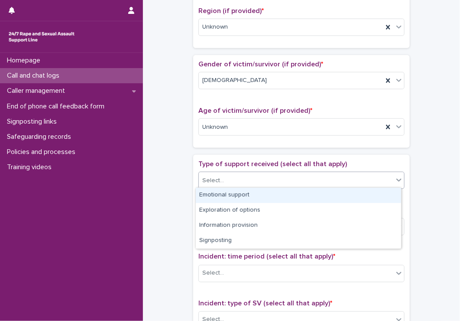
click at [260, 175] on div "Select..." at bounding box center [296, 180] width 195 height 14
click at [251, 199] on div "Emotional support" at bounding box center [298, 195] width 205 height 15
click at [268, 185] on div "Emotional support" at bounding box center [291, 180] width 184 height 15
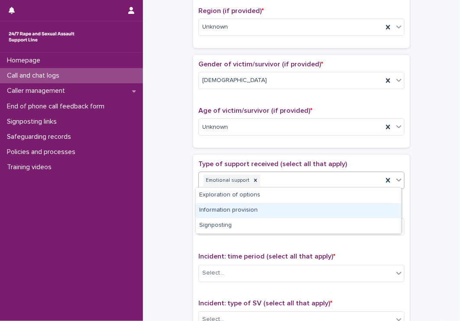
click at [251, 213] on div "Information provision" at bounding box center [298, 210] width 205 height 15
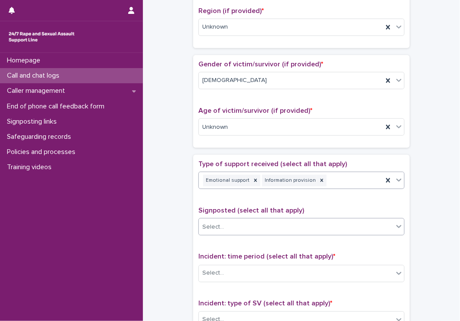
click at [251, 228] on div "Select..." at bounding box center [296, 227] width 195 height 14
click at [265, 220] on div "Select..." at bounding box center [296, 227] width 195 height 14
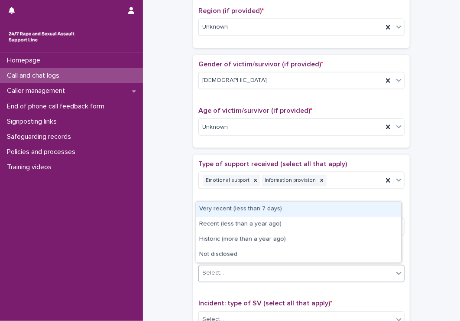
click at [259, 274] on div "Select..." at bounding box center [296, 273] width 195 height 14
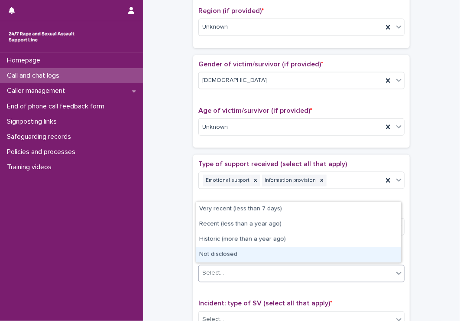
click at [256, 247] on div "Not disclosed" at bounding box center [298, 254] width 205 height 15
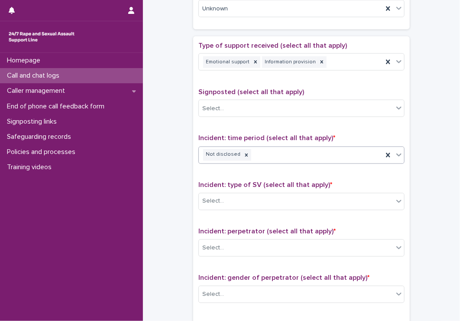
scroll to position [462, 0]
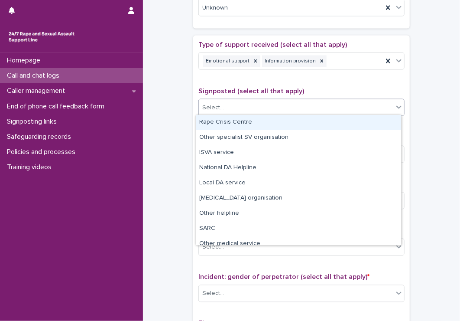
click at [259, 105] on div "Select..." at bounding box center [296, 107] width 195 height 14
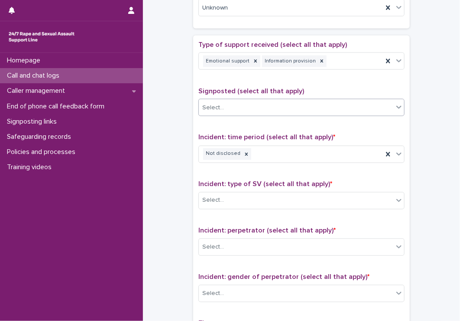
click at [259, 105] on div "Select..." at bounding box center [296, 107] width 195 height 14
click at [242, 157] on div at bounding box center [247, 154] width 10 height 12
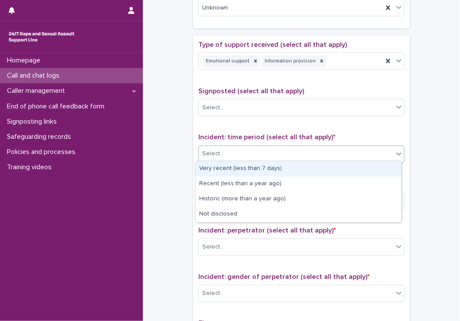
click at [237, 157] on div "Select..." at bounding box center [296, 154] width 195 height 14
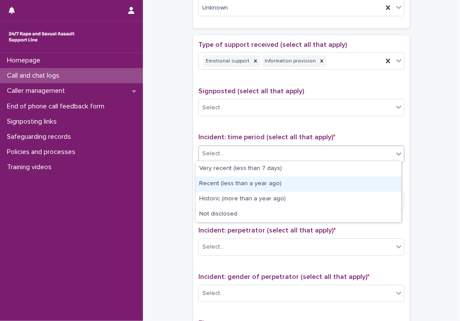
click at [239, 187] on div "Recent (less than a year ago)" at bounding box center [298, 183] width 205 height 15
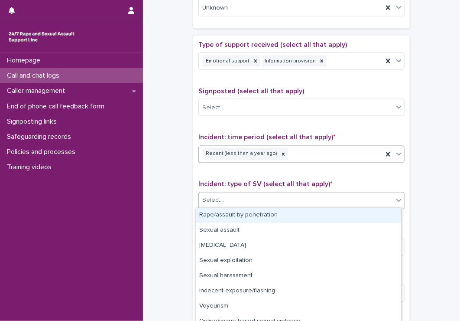
click at [237, 198] on div "Select..." at bounding box center [296, 200] width 195 height 14
click at [231, 213] on div "Rape/assault by penetration" at bounding box center [298, 214] width 205 height 15
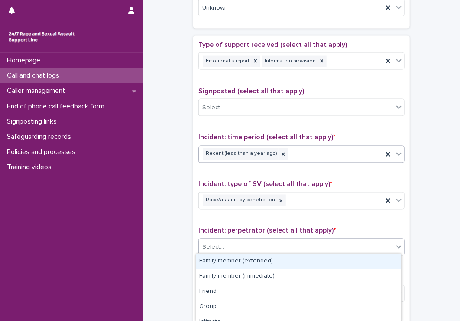
click at [289, 240] on div "Select..." at bounding box center [296, 247] width 195 height 14
click at [278, 200] on icon at bounding box center [281, 201] width 6 height 6
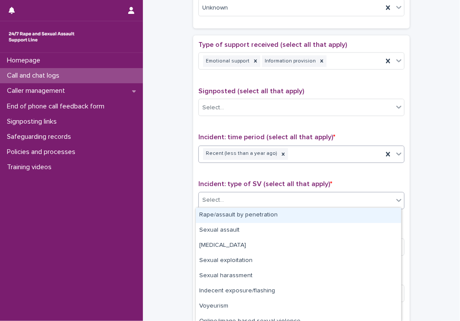
click at [273, 200] on div "Select..." at bounding box center [296, 200] width 195 height 14
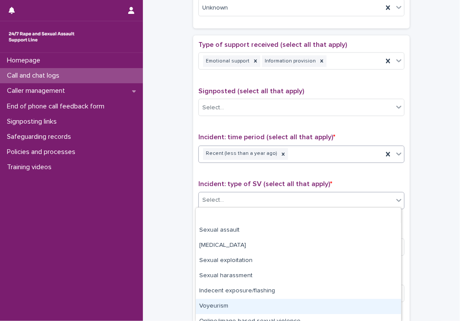
scroll to position [38, 0]
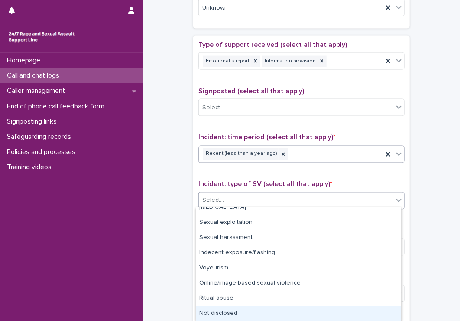
drag, startPoint x: 268, startPoint y: 216, endPoint x: 234, endPoint y: 312, distance: 102.1
click at [234, 312] on div "Not disclosed" at bounding box center [298, 313] width 205 height 15
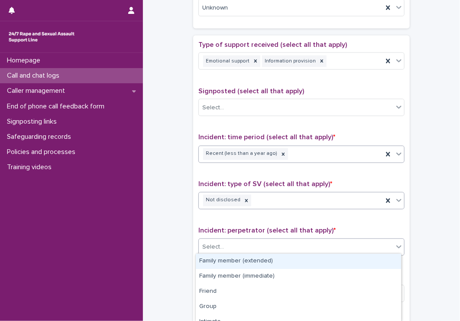
click at [251, 247] on div "Select..." at bounding box center [296, 247] width 195 height 14
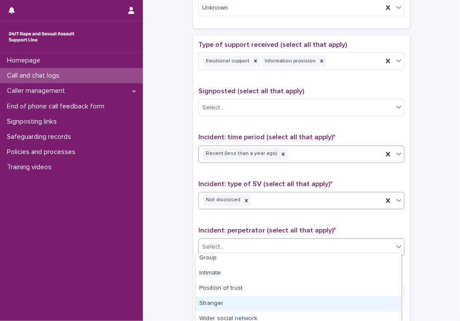
scroll to position [42, 0]
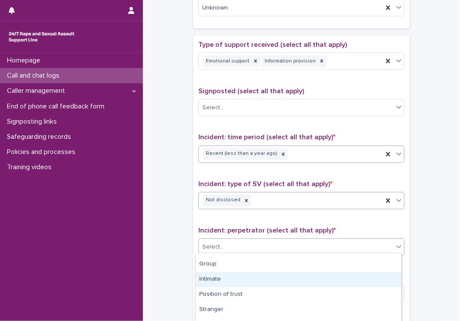
click at [258, 279] on div "Intimate" at bounding box center [298, 279] width 205 height 15
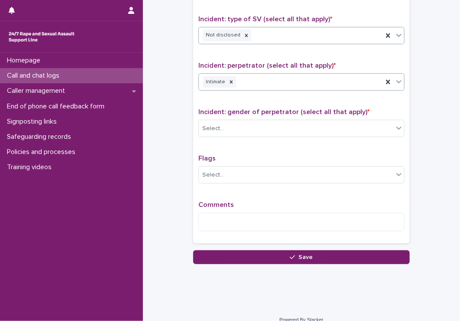
scroll to position [628, 0]
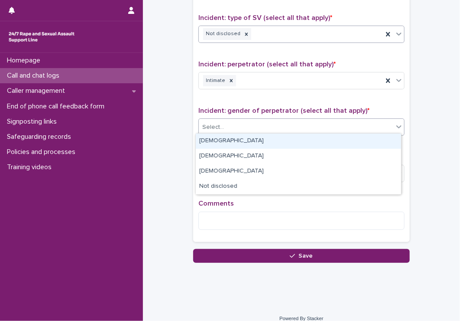
click at [217, 126] on div "Select..." at bounding box center [213, 127] width 22 height 9
click at [210, 143] on div "[DEMOGRAPHIC_DATA]" at bounding box center [298, 140] width 205 height 15
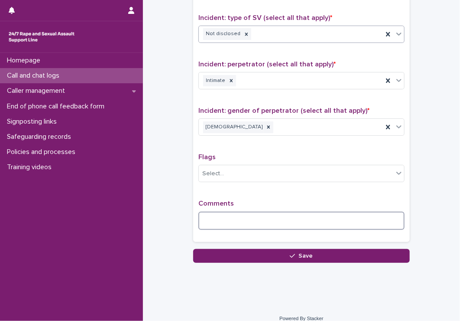
click at [209, 214] on textarea at bounding box center [301, 220] width 206 height 19
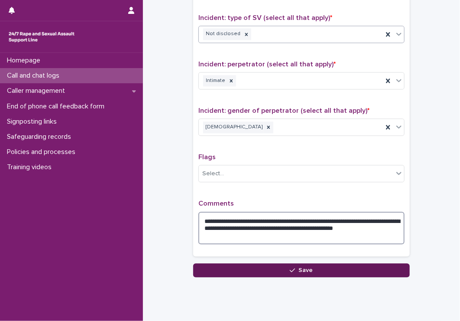
type textarea "**********"
click at [225, 263] on button "Save" at bounding box center [301, 270] width 217 height 14
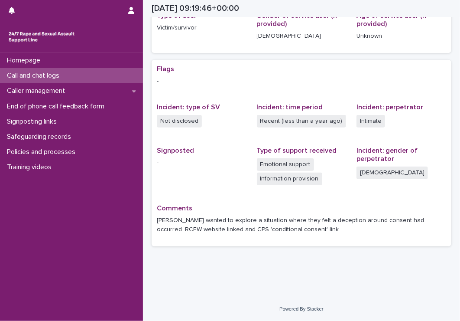
scroll to position [129, 0]
